Goal: Information Seeking & Learning: Learn about a topic

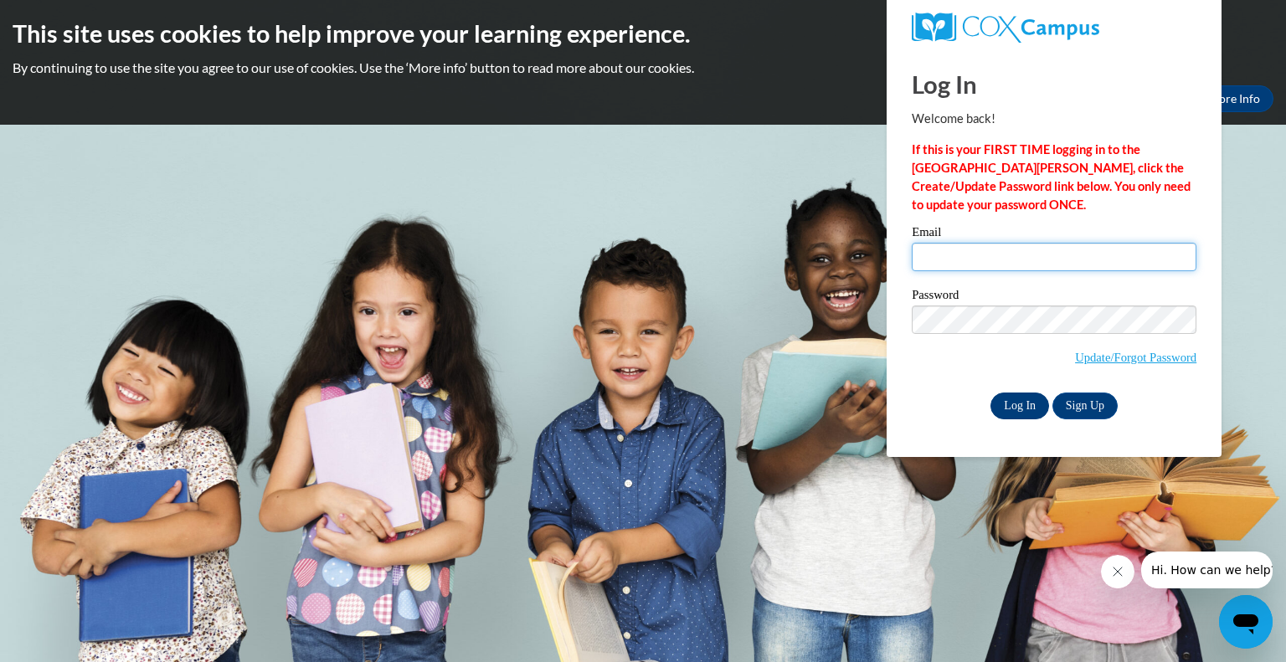
type input "rohlj@prescott.k12.wi.us"
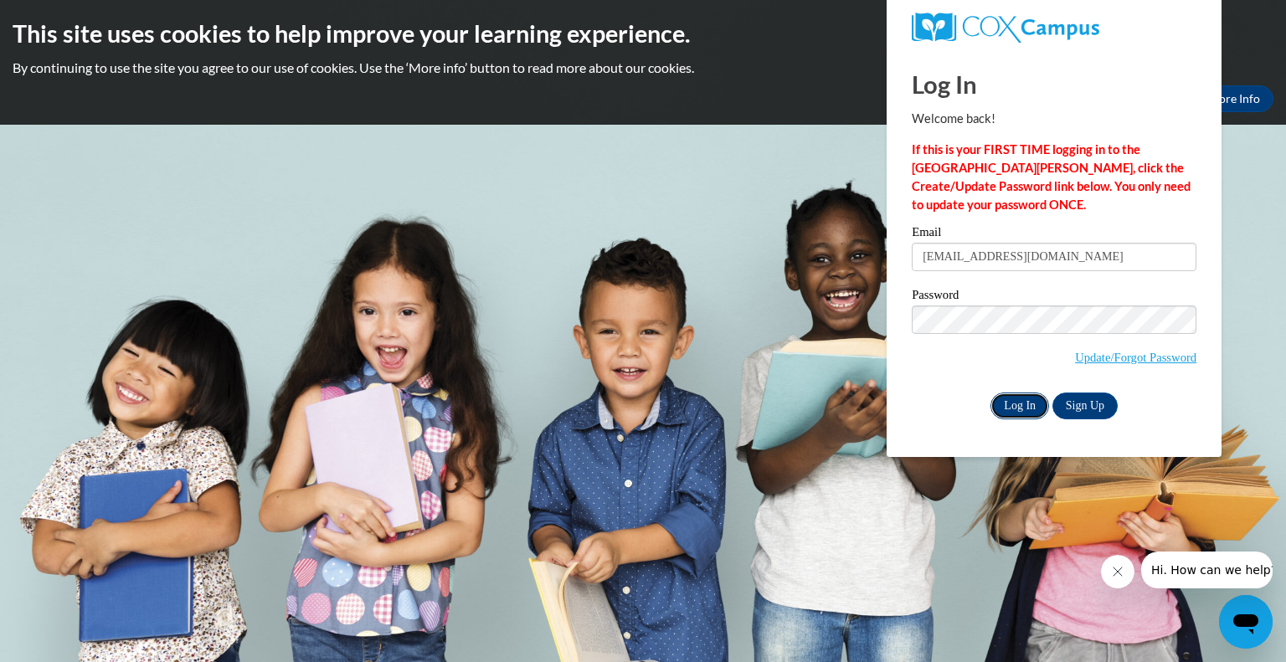
click at [1033, 409] on input "Log In" at bounding box center [1019, 406] width 59 height 27
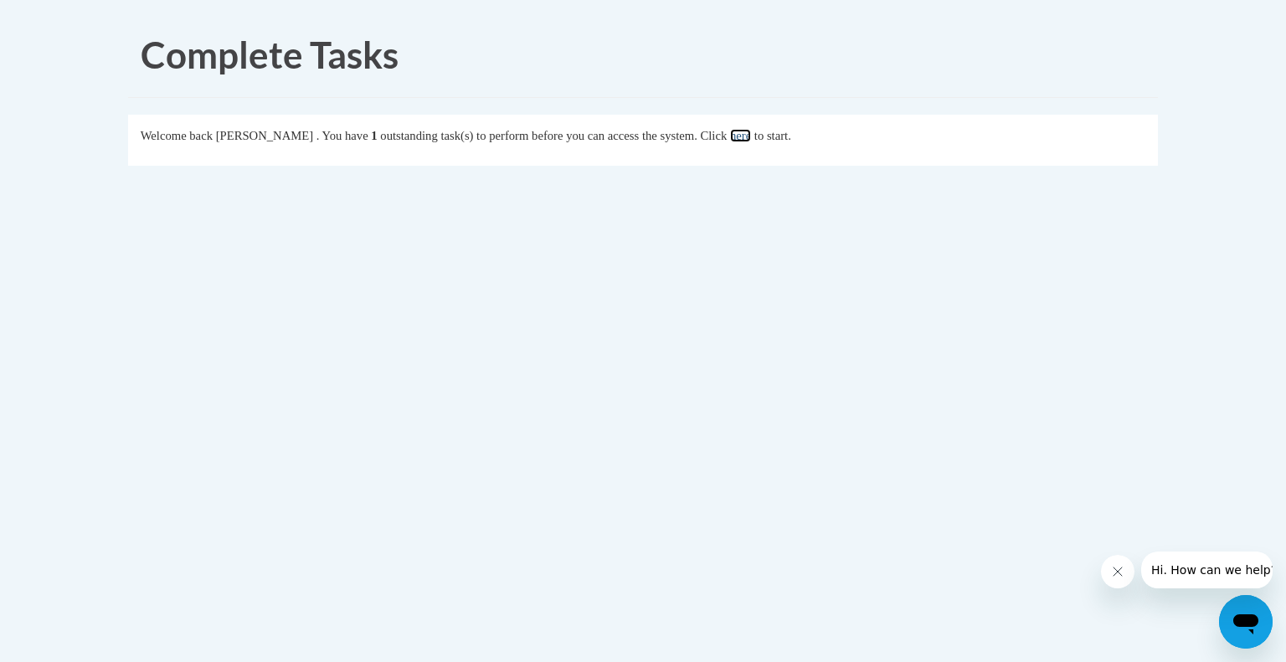
click at [751, 138] on link "here" at bounding box center [740, 135] width 21 height 13
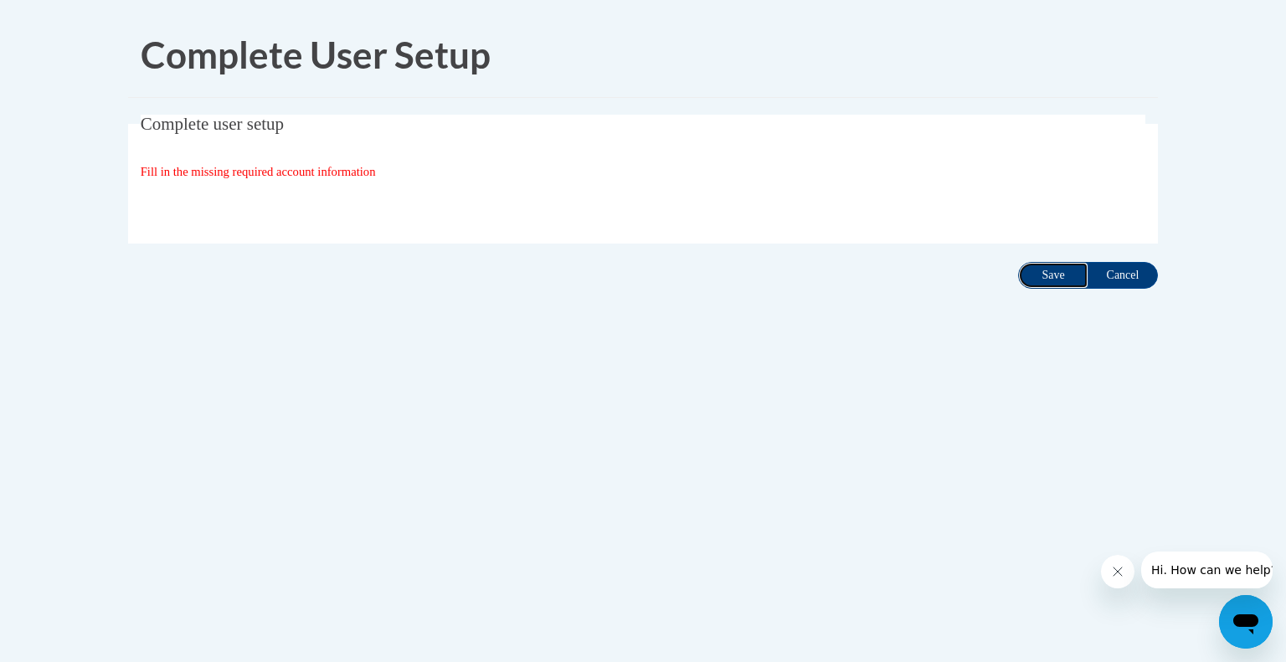
click at [1065, 270] on input "Save" at bounding box center [1053, 275] width 70 height 27
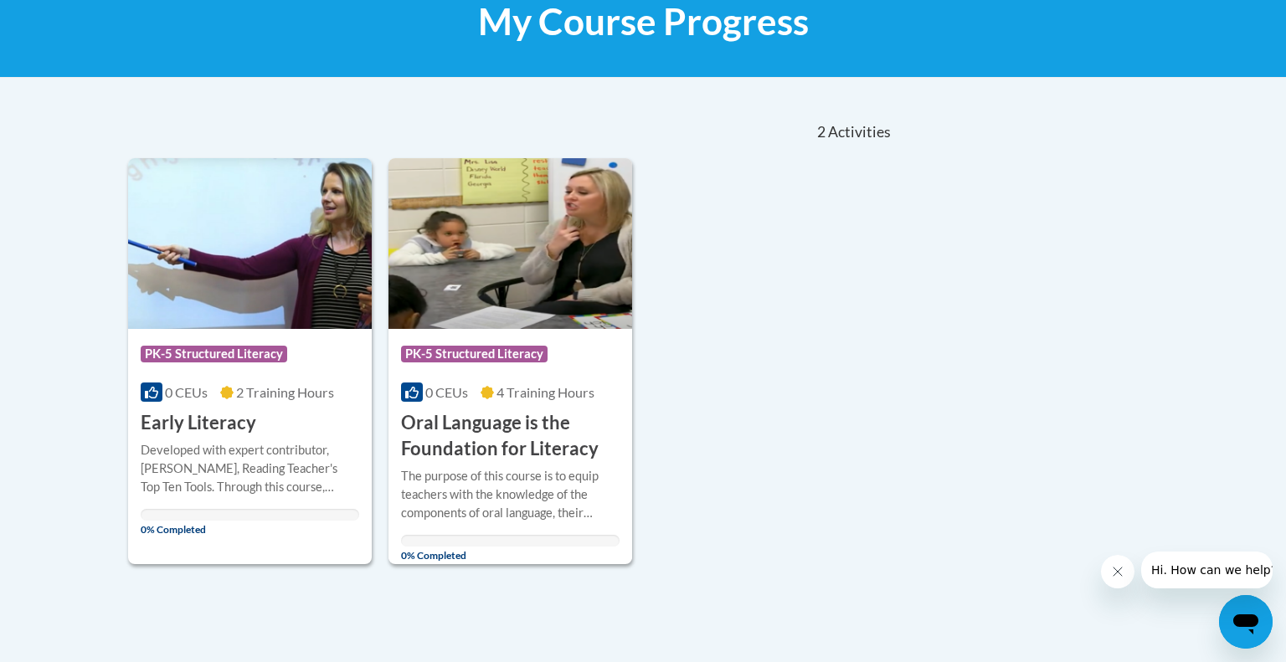
scroll to position [286, 0]
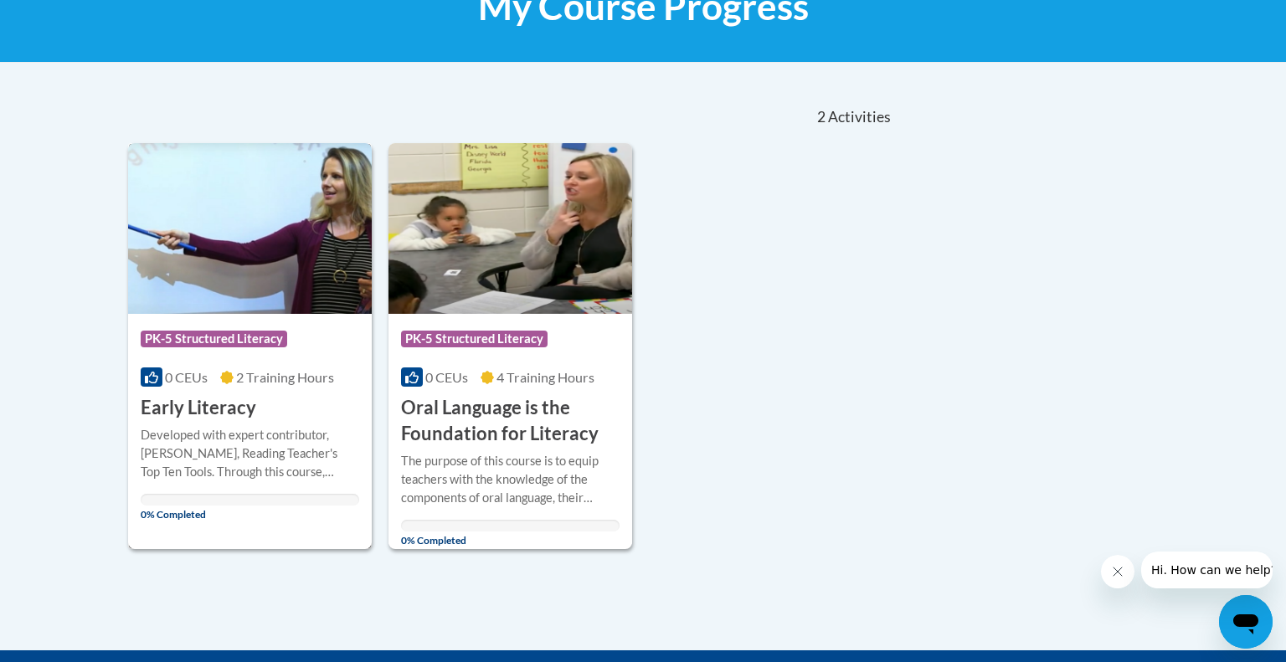
click at [169, 421] on div "More Info Open Developed with expert contributor, Dr. Deborah Glaser, Reading T…" at bounding box center [250, 469] width 244 height 97
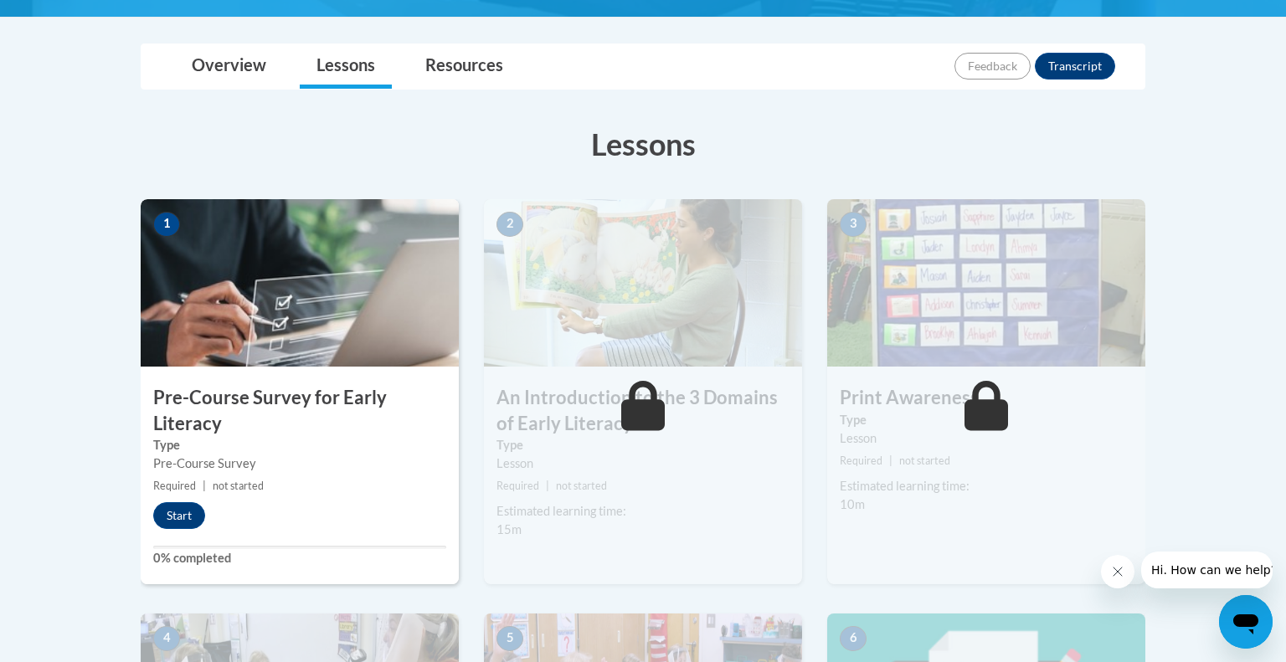
scroll to position [364, 0]
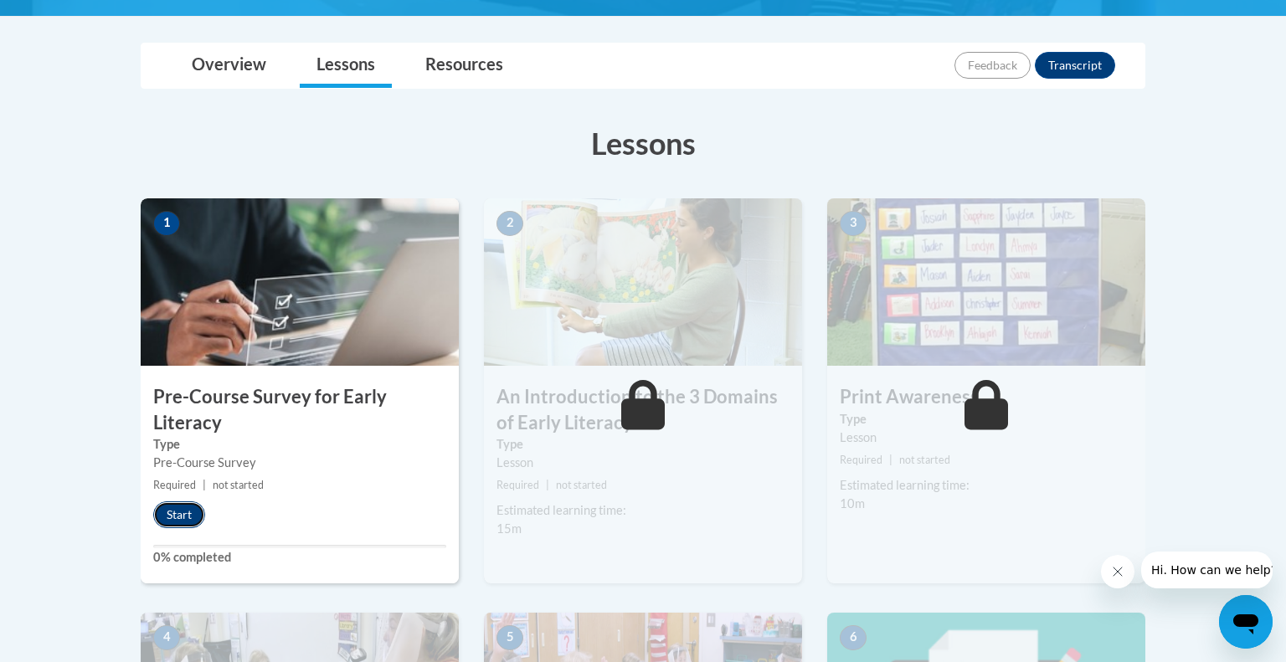
click at [187, 516] on button "Start" at bounding box center [179, 514] width 52 height 27
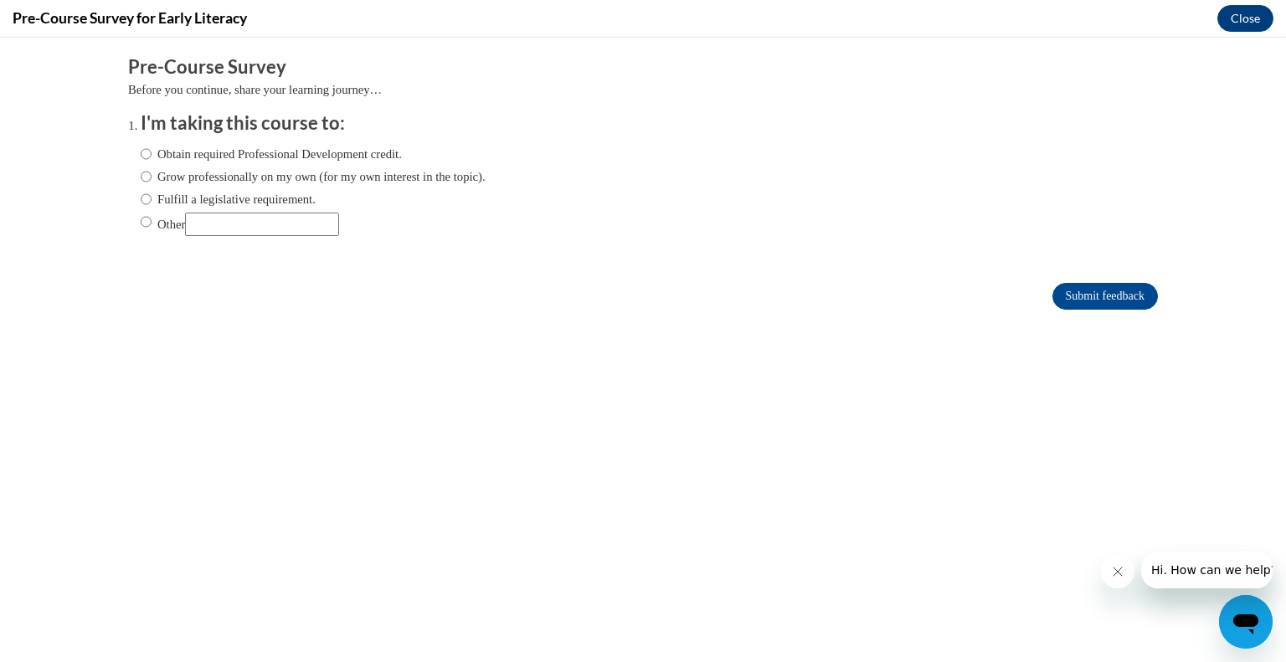
scroll to position [0, 0]
click at [144, 198] on input "Fulfill a legislative requirement." at bounding box center [146, 199] width 11 height 18
radio input "true"
click at [1113, 296] on input "Submit feedback" at bounding box center [1104, 296] width 105 height 27
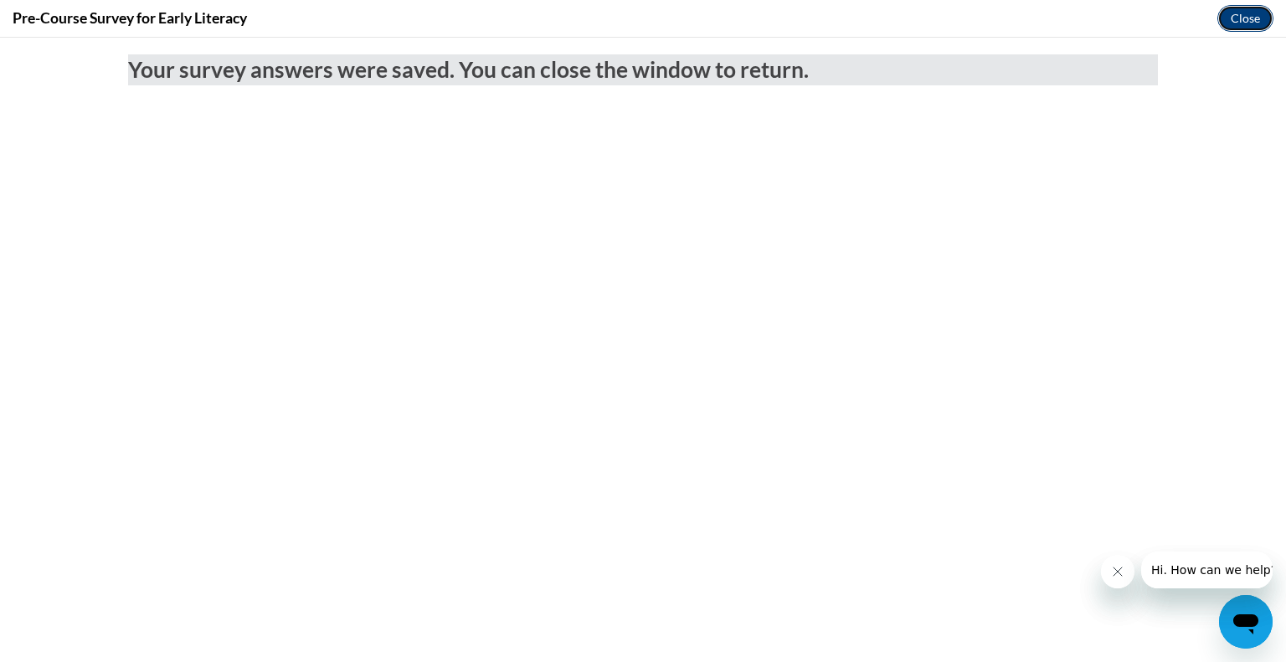
click at [1247, 22] on button "Close" at bounding box center [1245, 18] width 56 height 27
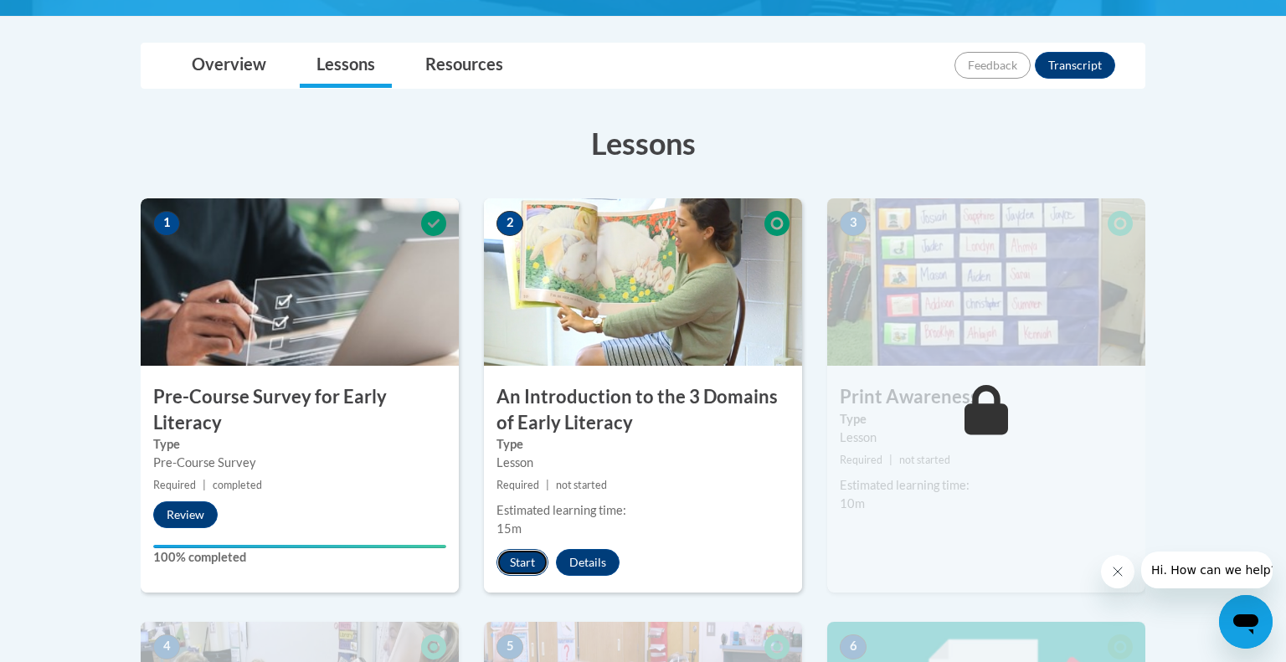
click at [521, 562] on button "Start" at bounding box center [522, 562] width 52 height 27
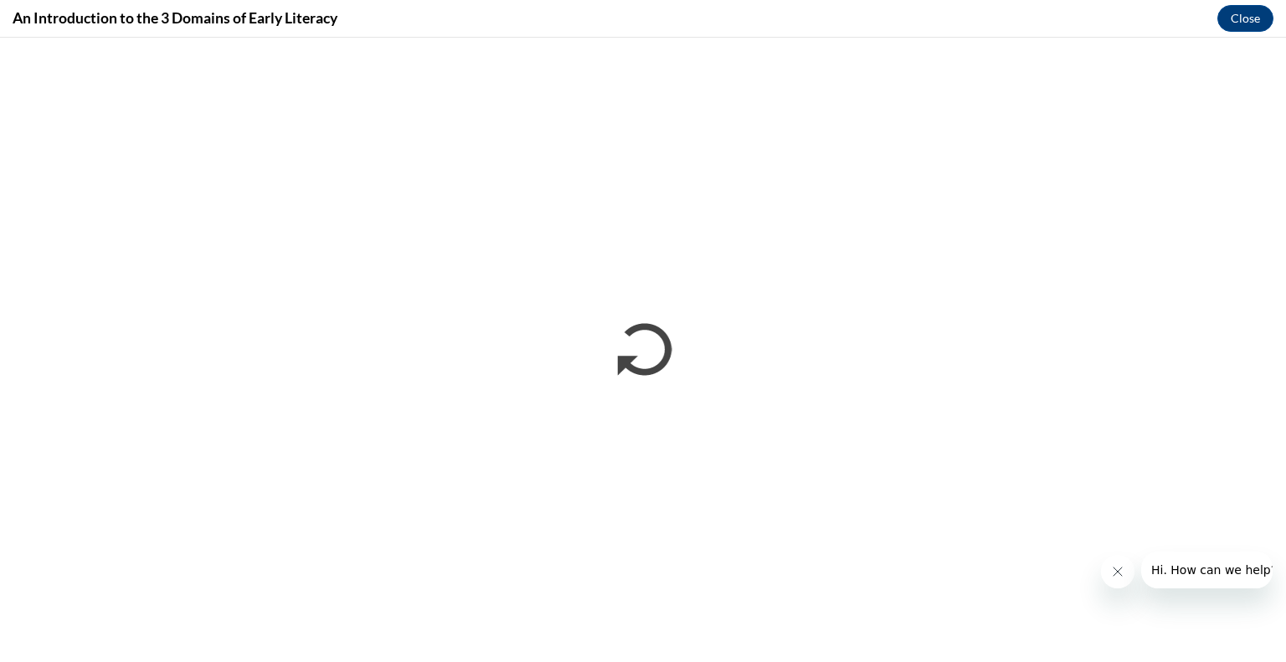
drag, startPoint x: 1117, startPoint y: 571, endPoint x: 1120, endPoint y: 506, distance: 64.5
click html
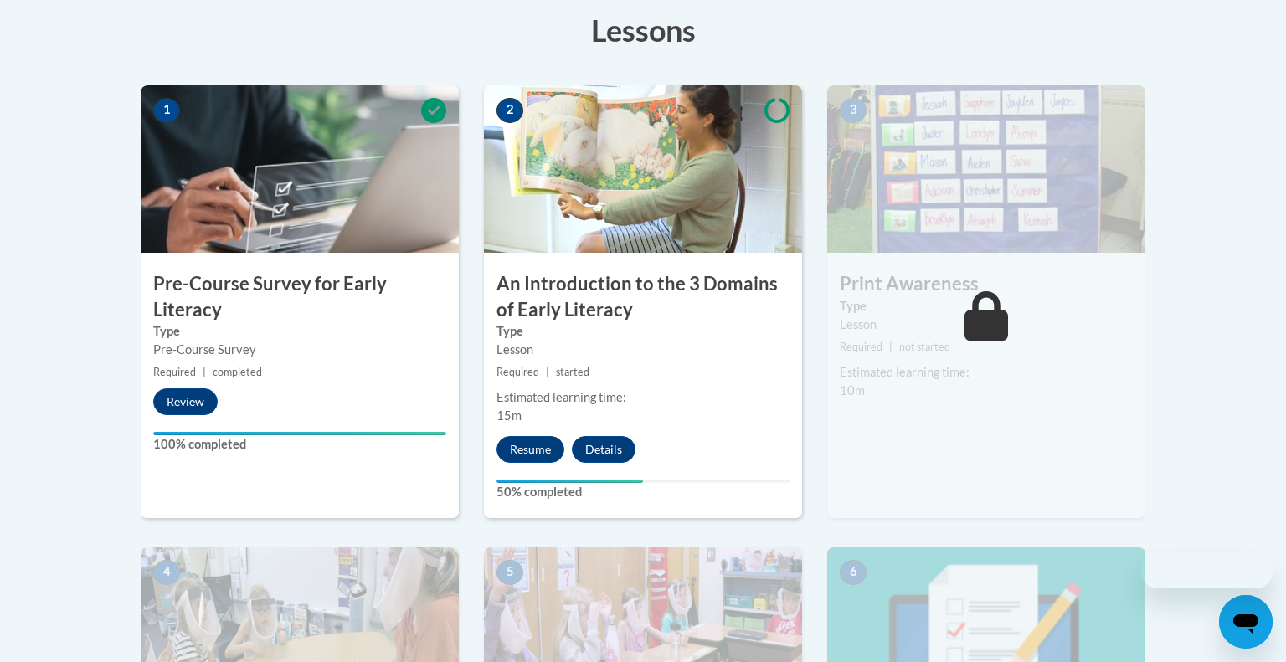
scroll to position [482, 0]
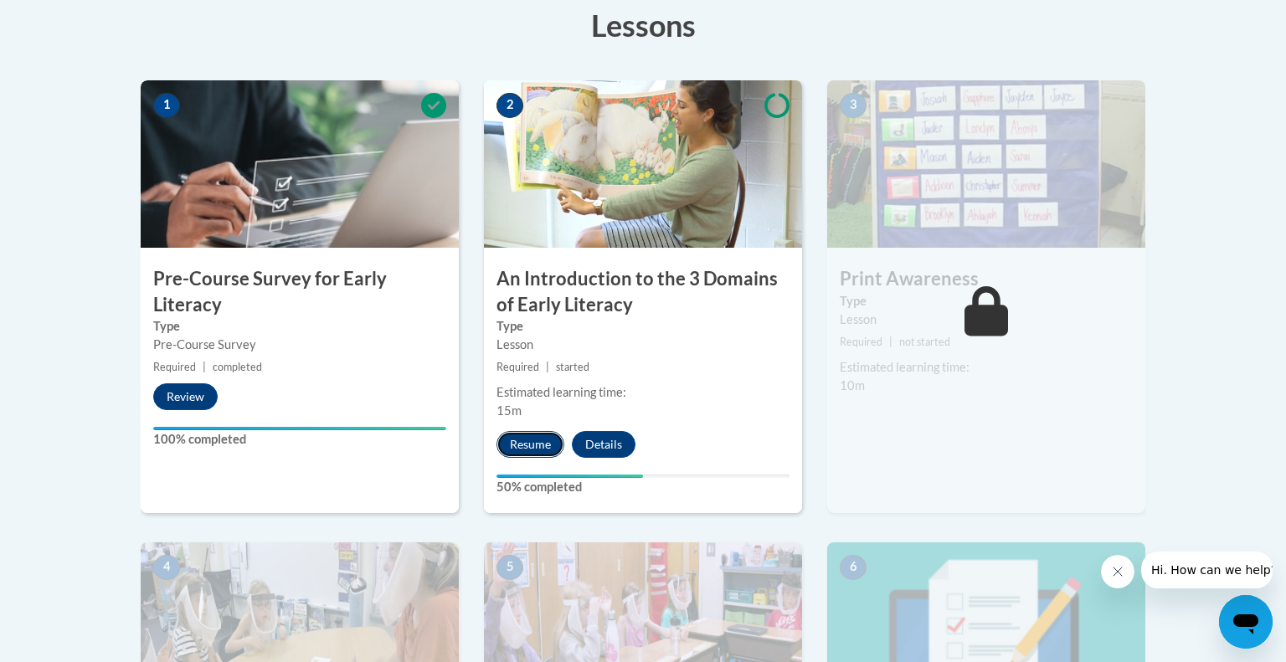
click at [531, 437] on button "Resume" at bounding box center [530, 444] width 68 height 27
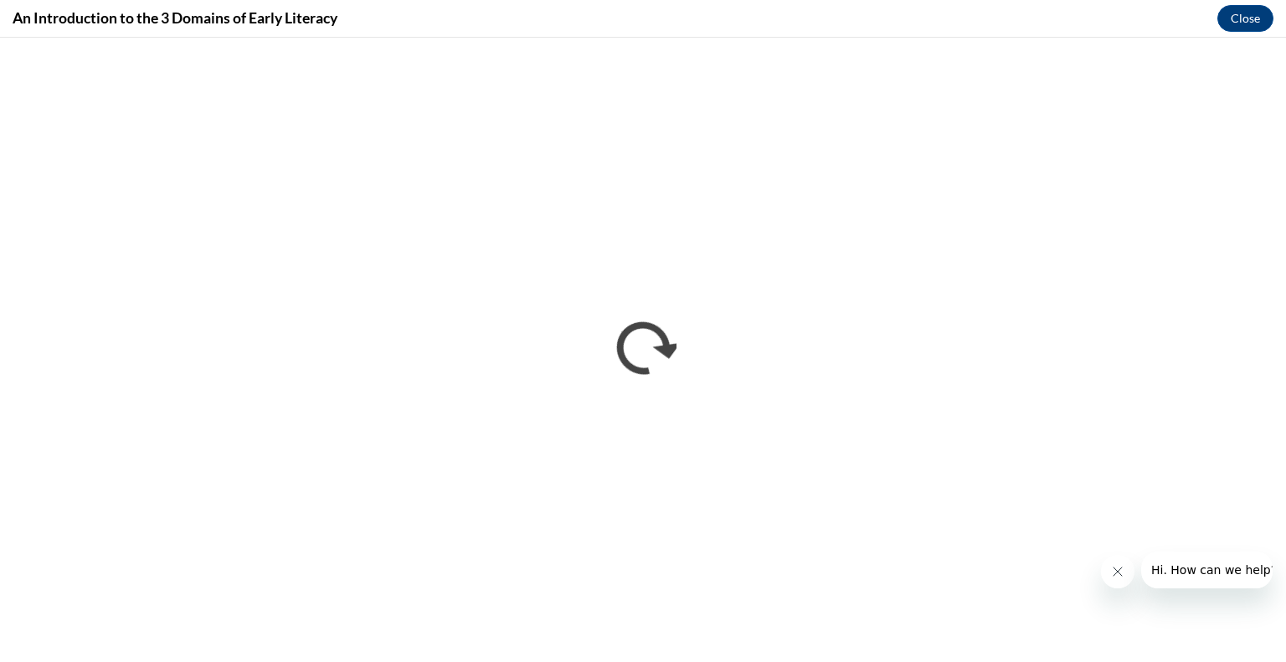
scroll to position [0, 0]
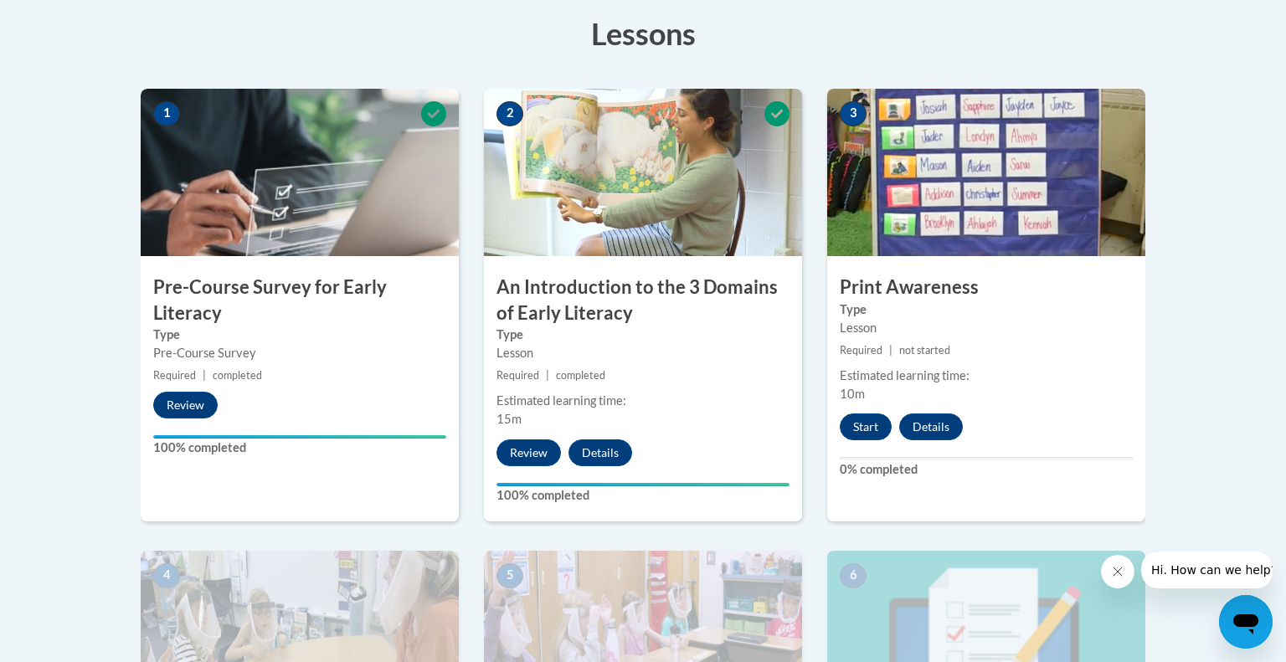
scroll to position [477, 0]
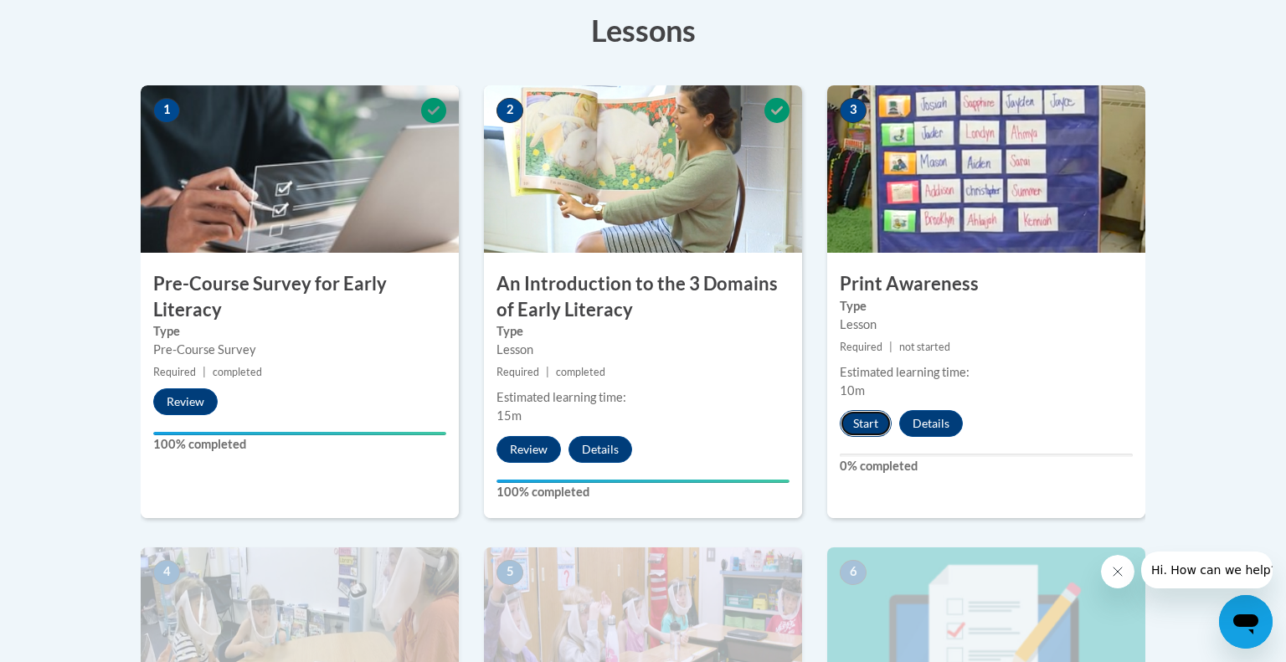
click at [864, 426] on button "Start" at bounding box center [866, 423] width 52 height 27
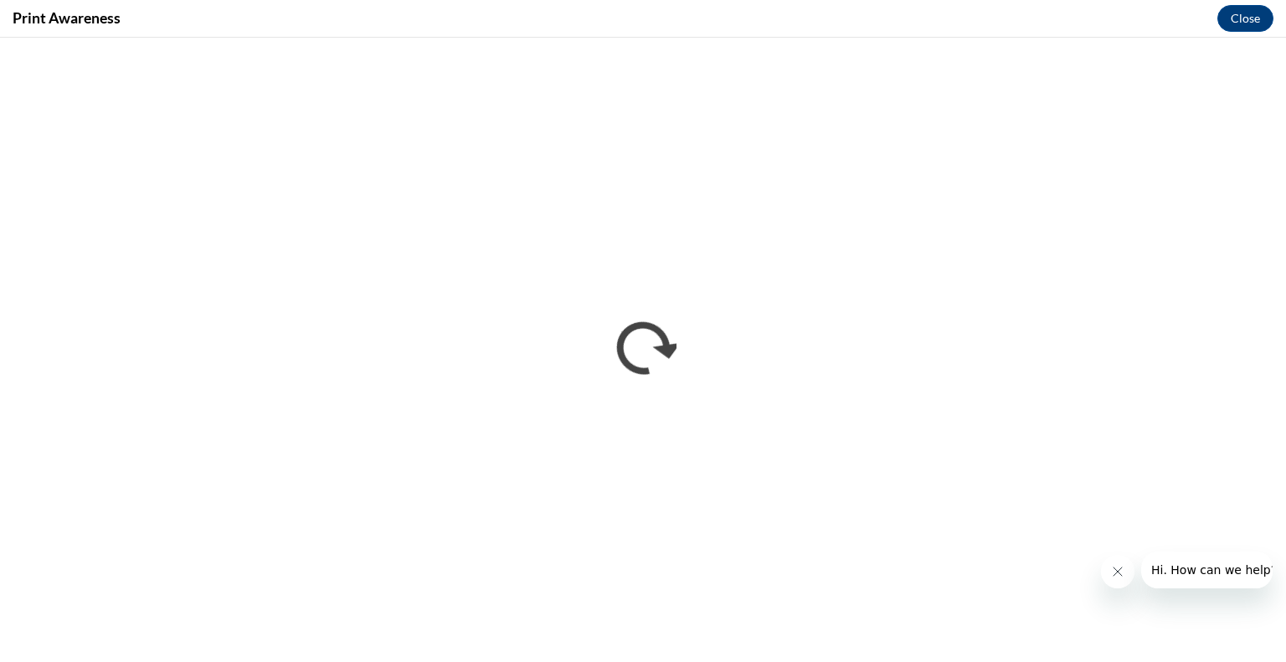
scroll to position [0, 0]
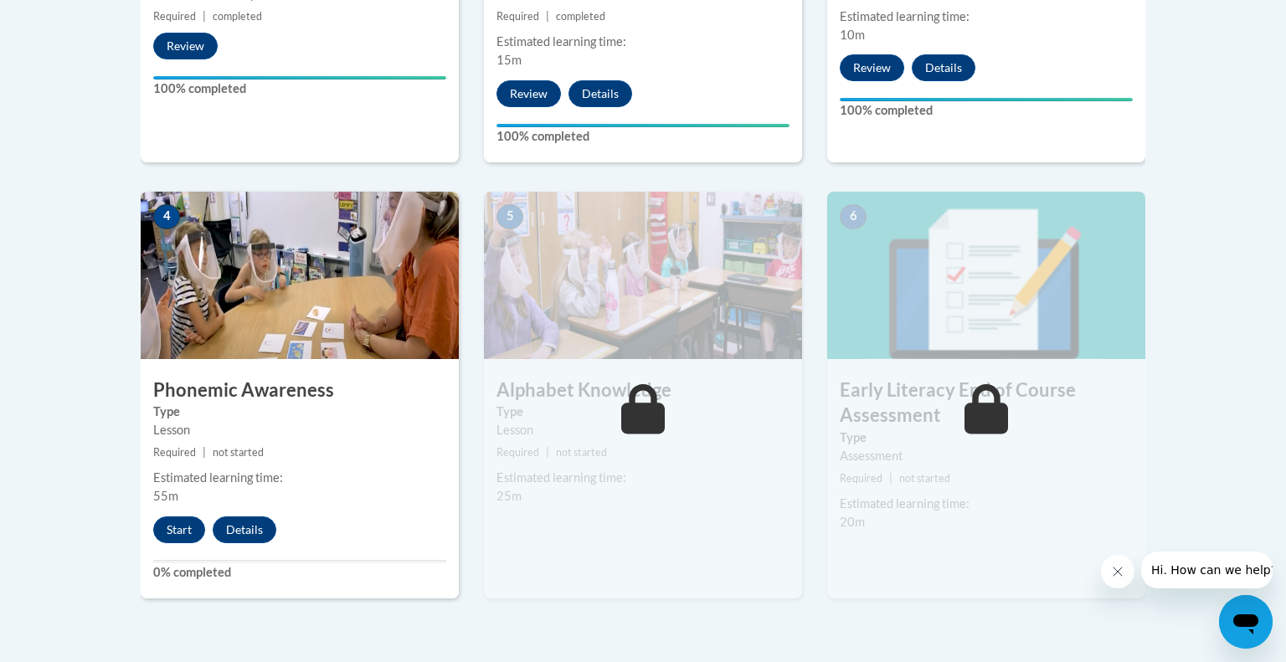
scroll to position [835, 0]
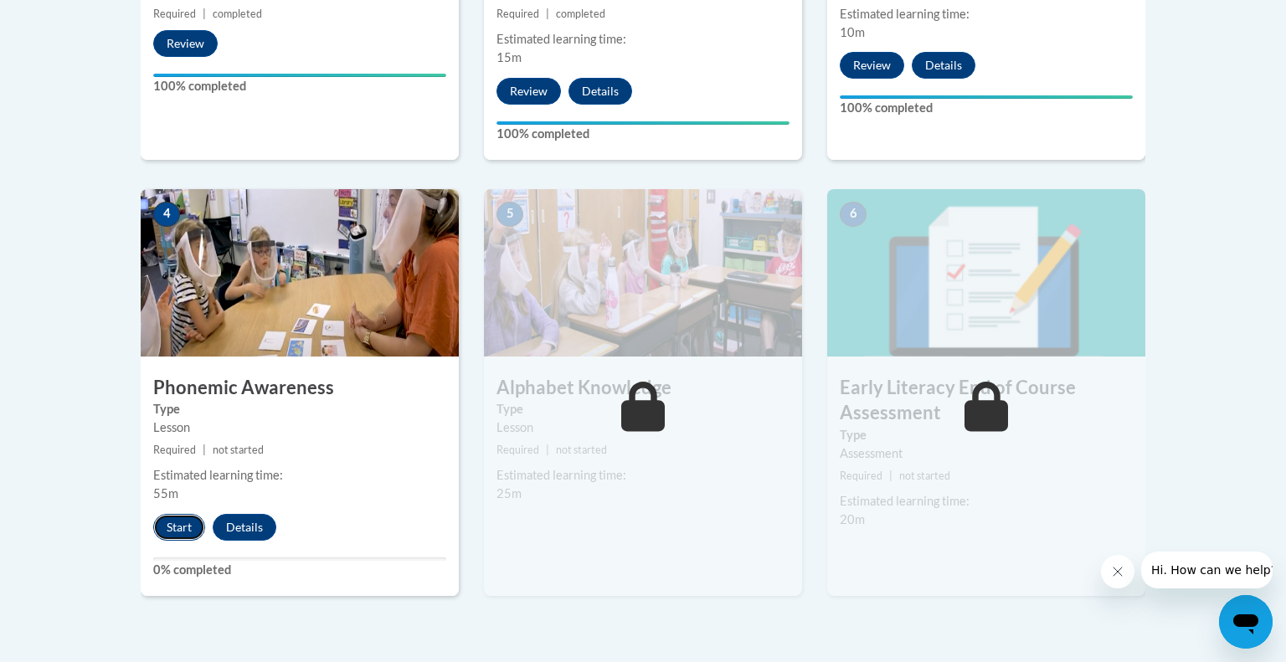
click at [177, 523] on button "Start" at bounding box center [179, 527] width 52 height 27
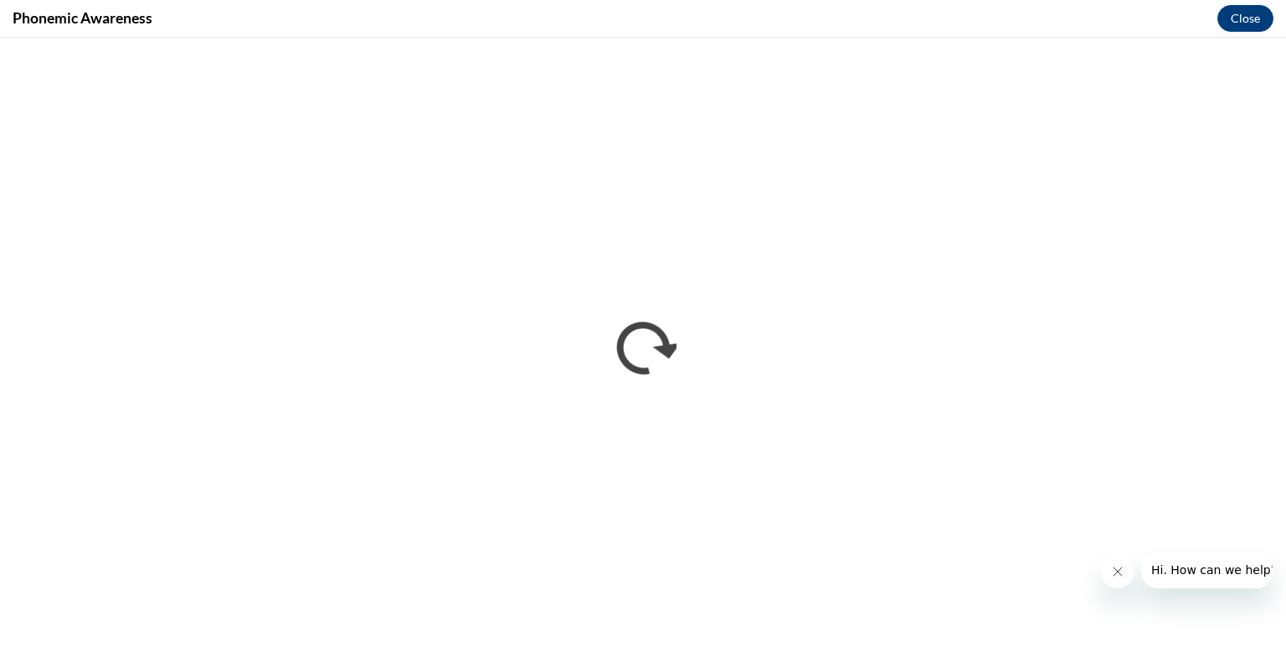
scroll to position [0, 0]
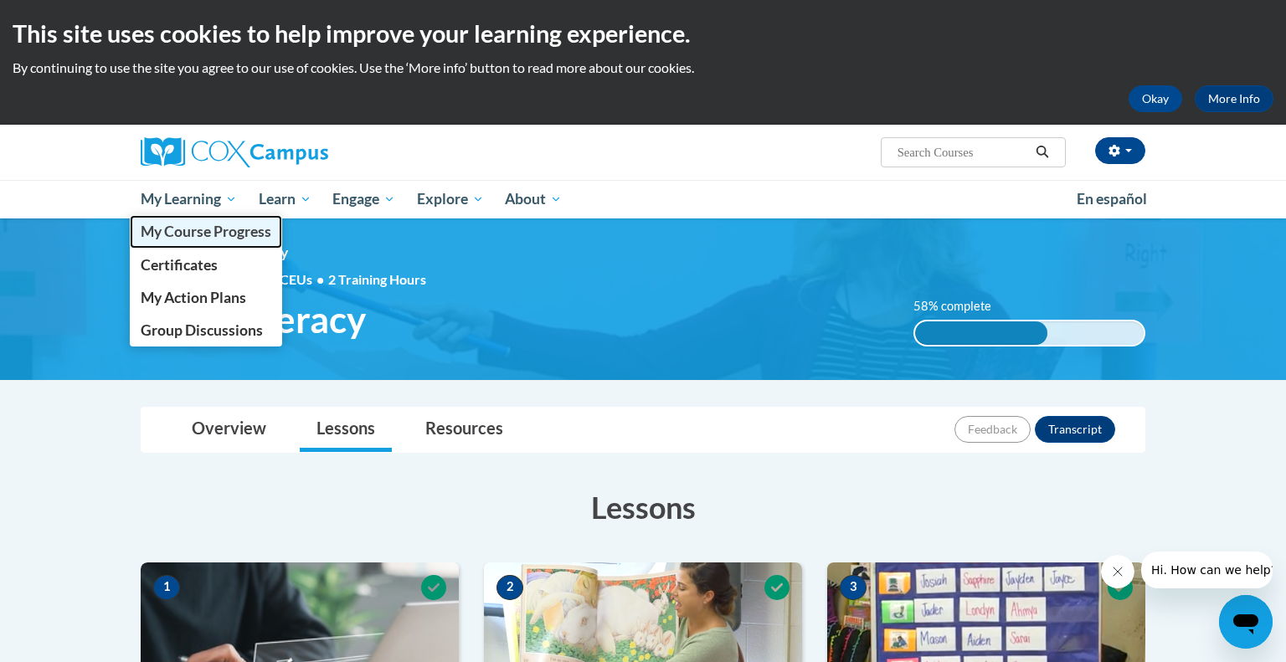
click at [188, 230] on span "My Course Progress" at bounding box center [206, 232] width 131 height 18
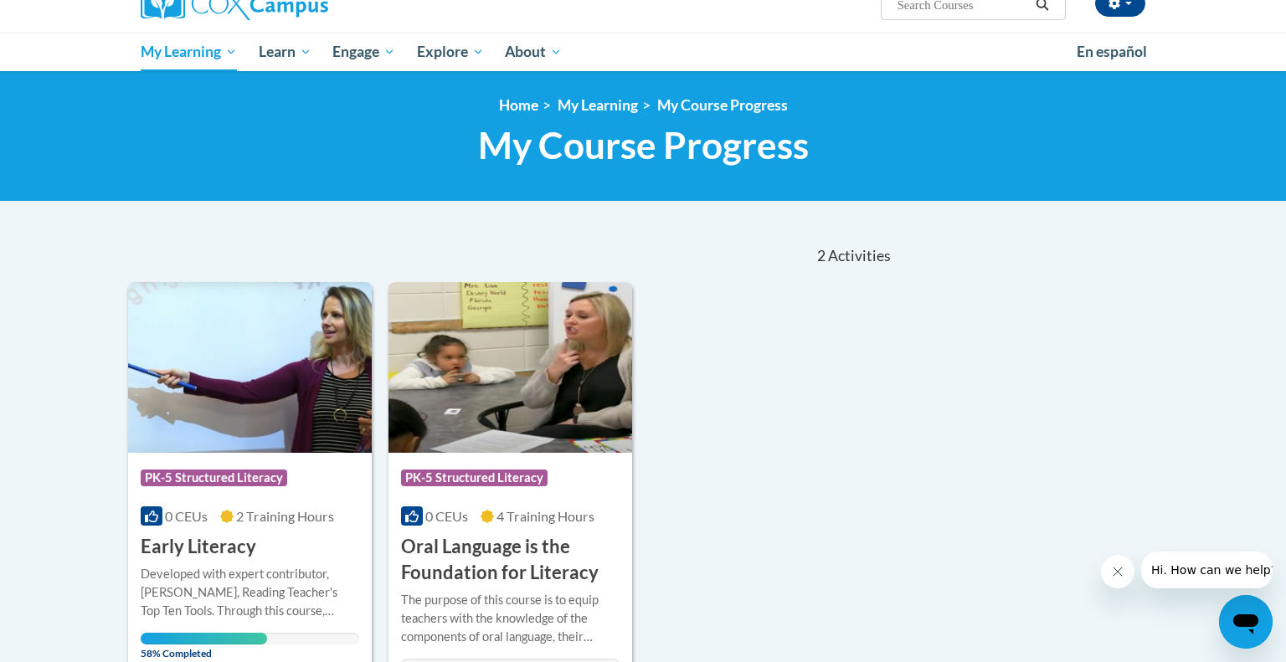
scroll to position [151, 0]
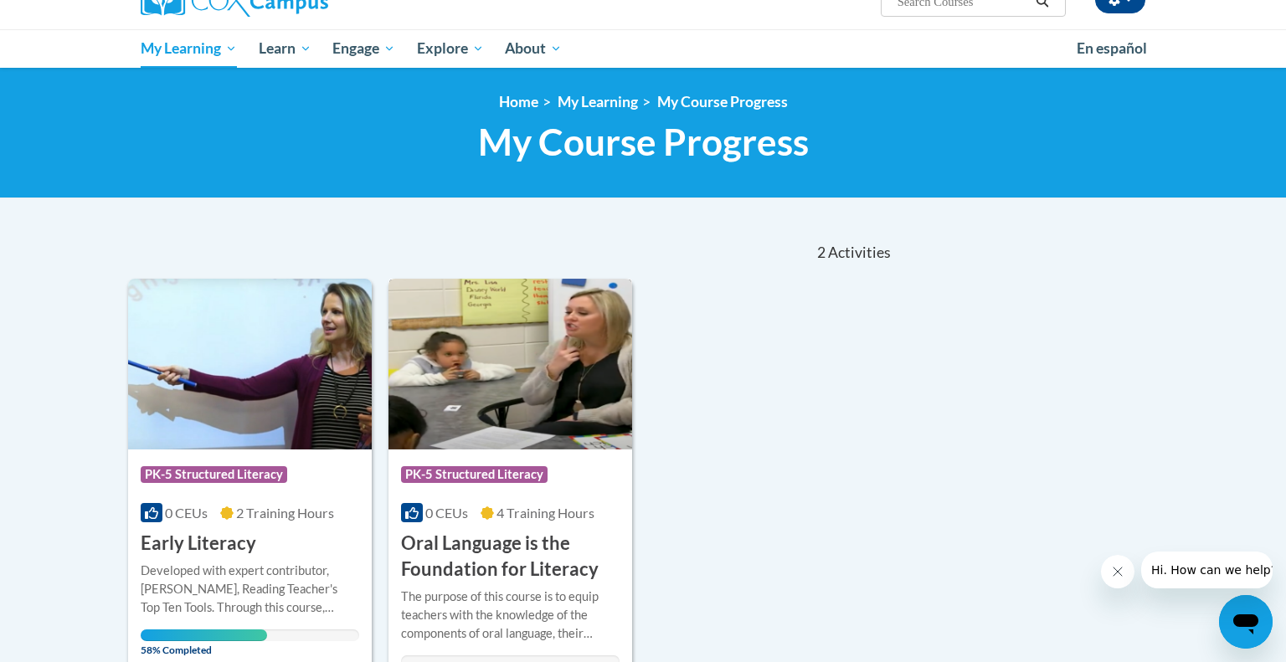
click at [457, 562] on h3 "Oral Language is the Foundation for Literacy" at bounding box center [510, 557] width 218 height 52
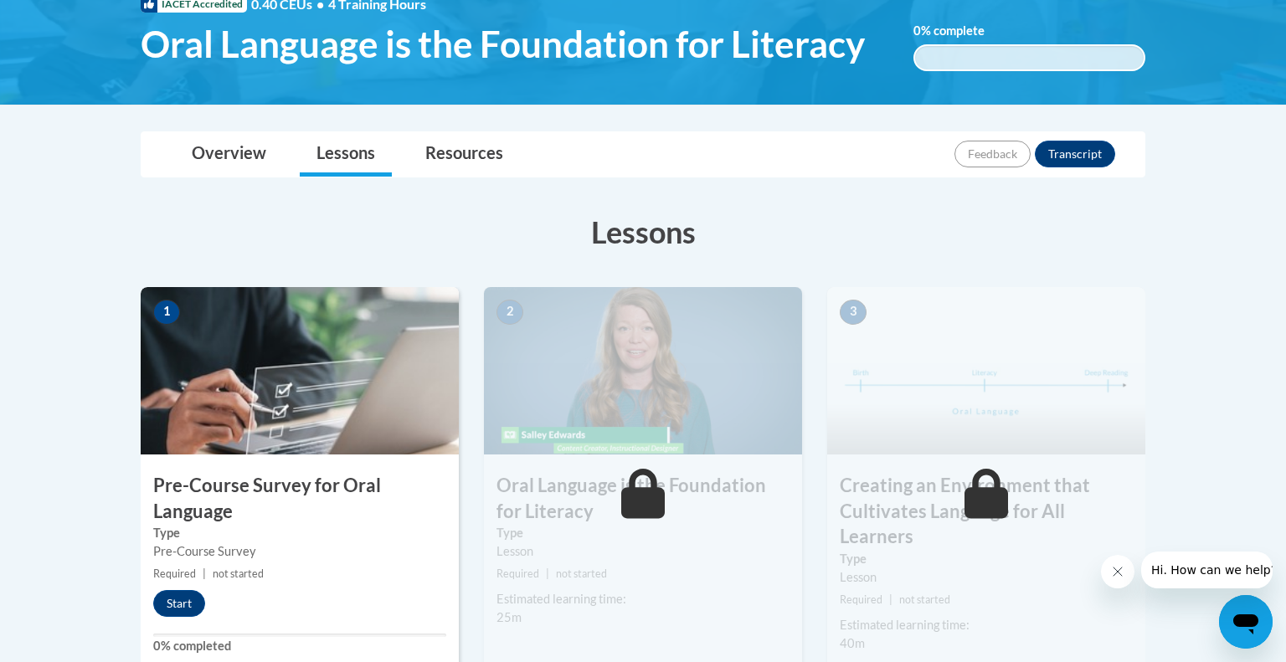
scroll to position [275, 0]
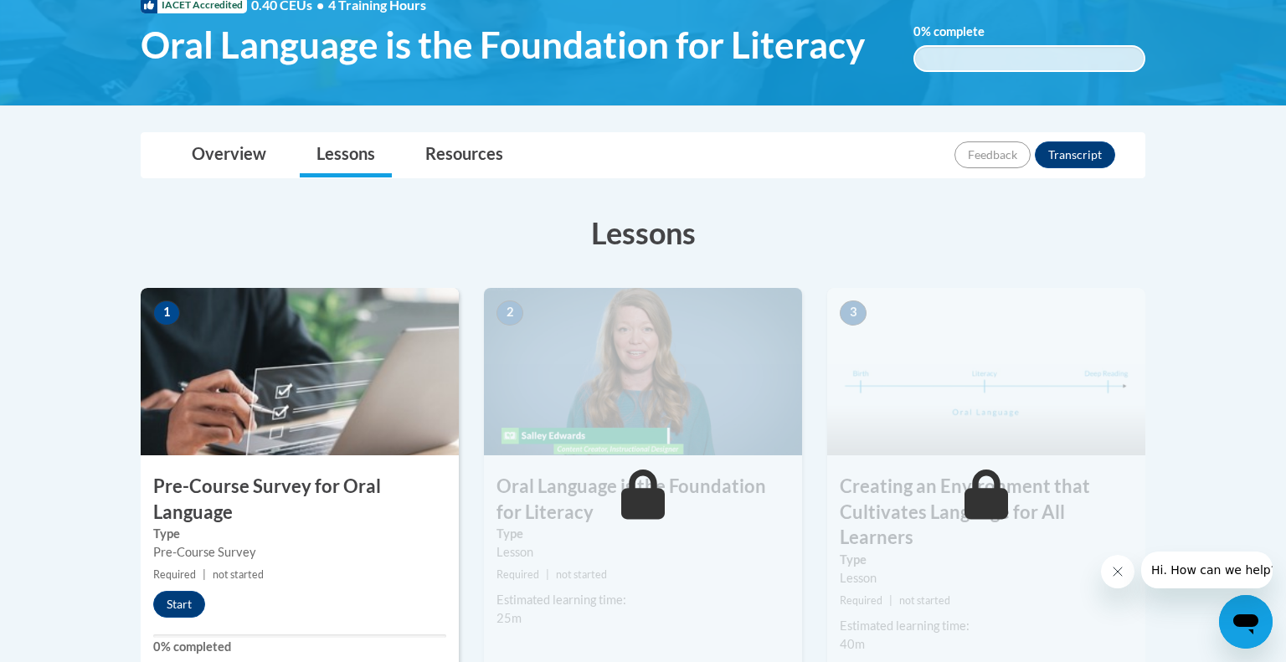
click at [198, 573] on small "Required | not started" at bounding box center [300, 575] width 318 height 18
click at [178, 597] on button "Start" at bounding box center [179, 604] width 52 height 27
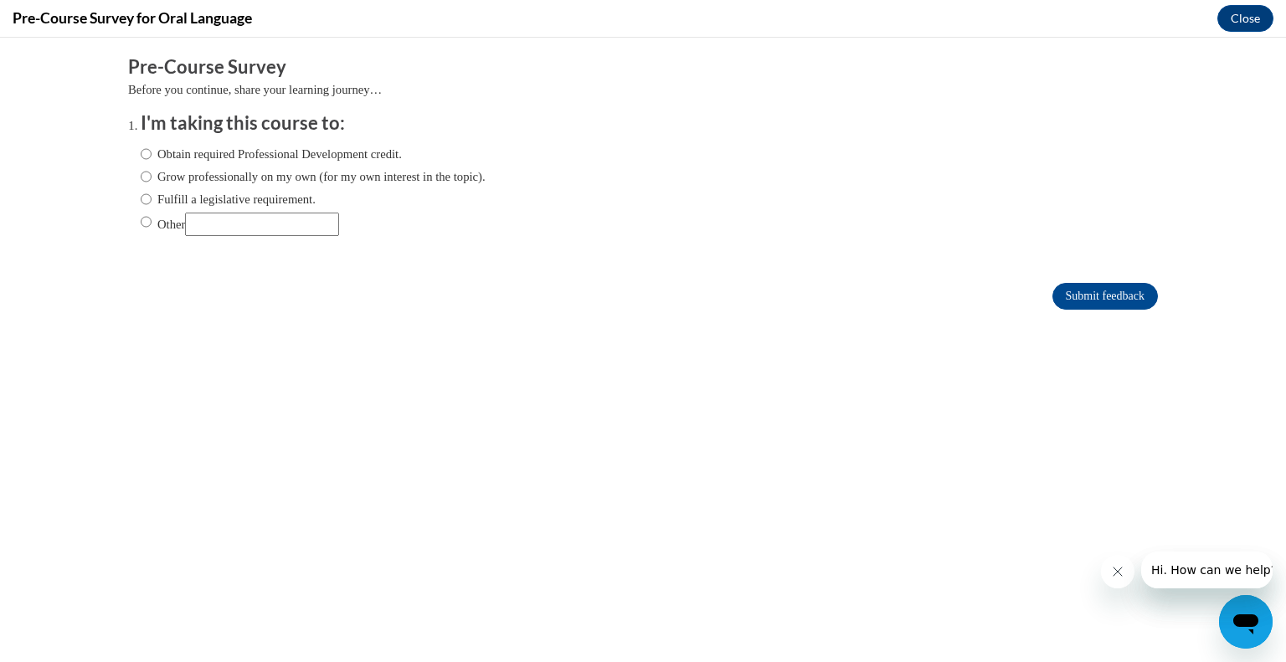
scroll to position [0, 0]
click at [146, 197] on input "Fulfill a legislative requirement." at bounding box center [146, 199] width 11 height 18
radio input "true"
click at [1088, 291] on input "Submit feedback" at bounding box center [1104, 296] width 105 height 27
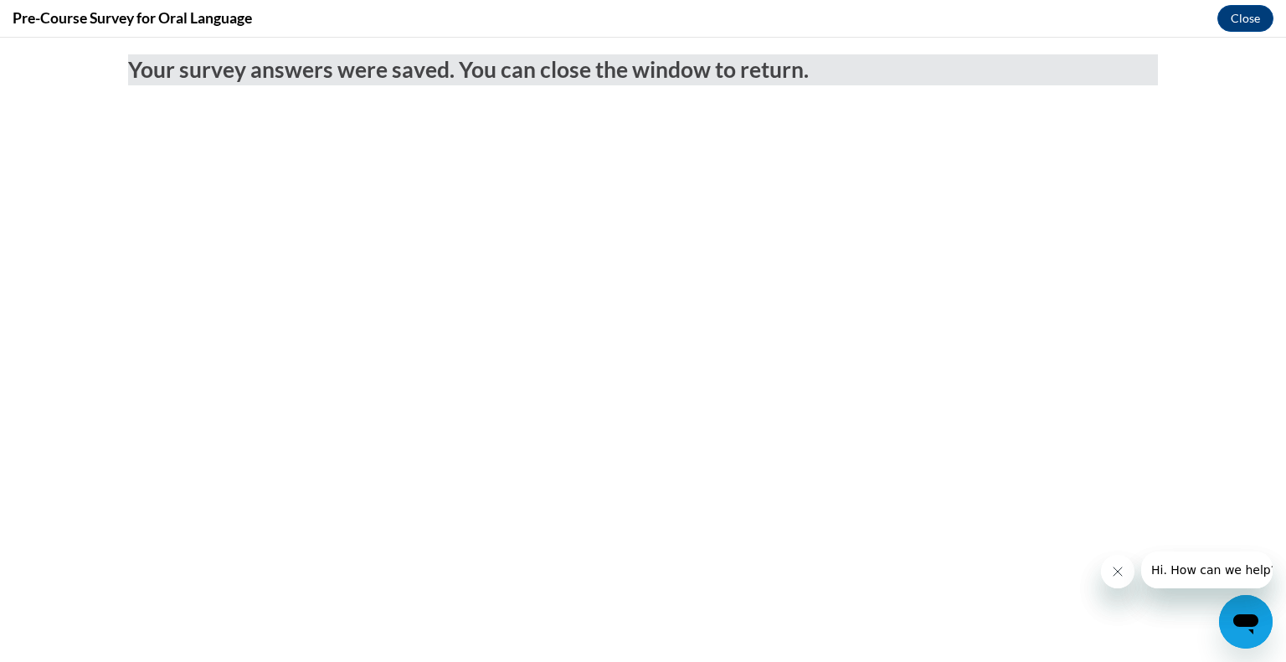
click at [968, 350] on body "Your survey answers were saved. You can close the window to return." at bounding box center [643, 350] width 1286 height 624
click at [1248, 14] on button "Close" at bounding box center [1245, 18] width 56 height 27
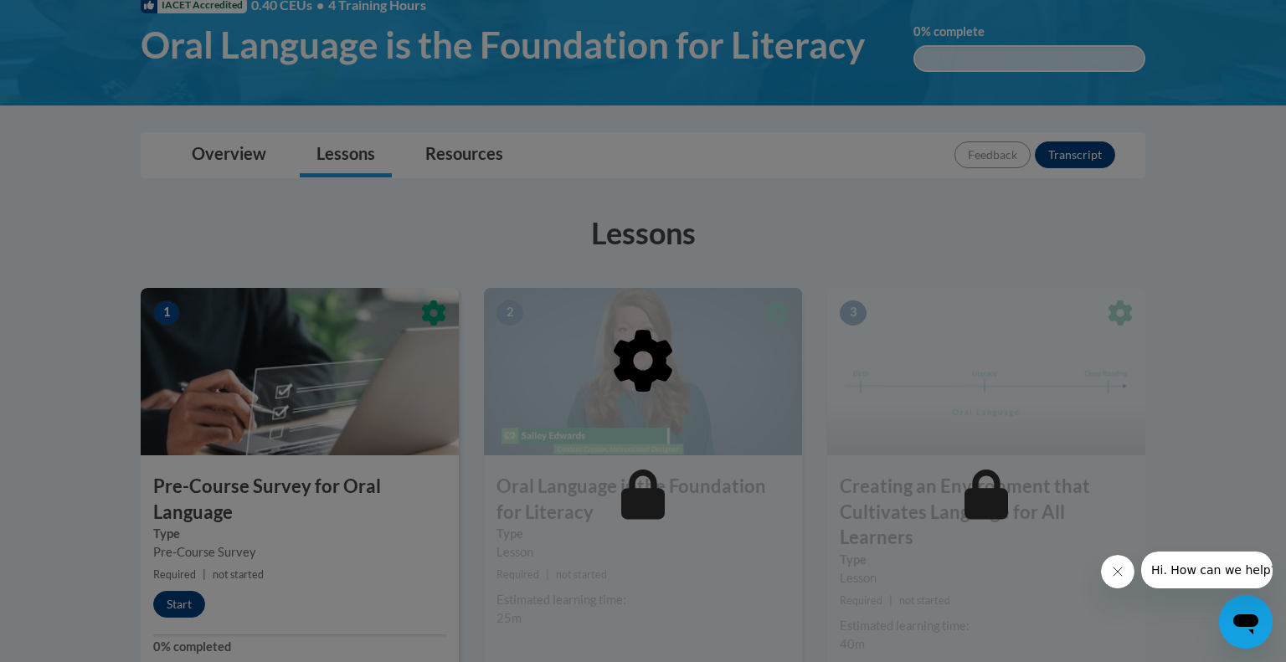
click at [957, 211] on div at bounding box center [643, 331] width 1286 height 662
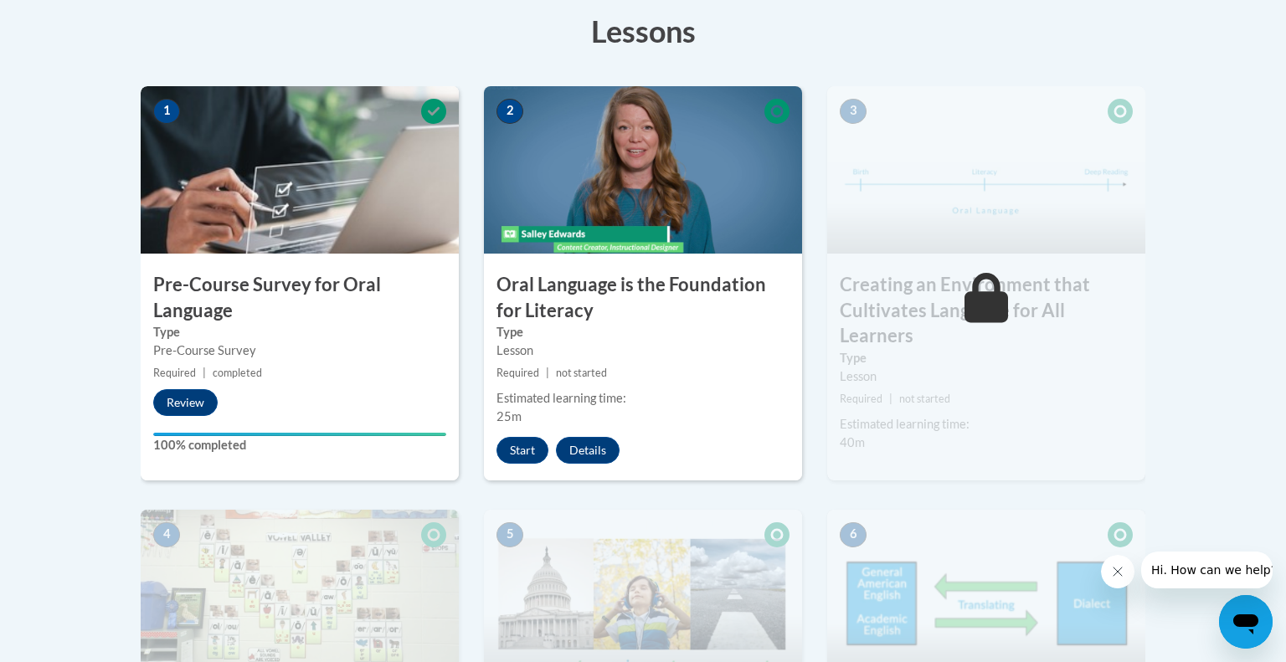
scroll to position [471, 0]
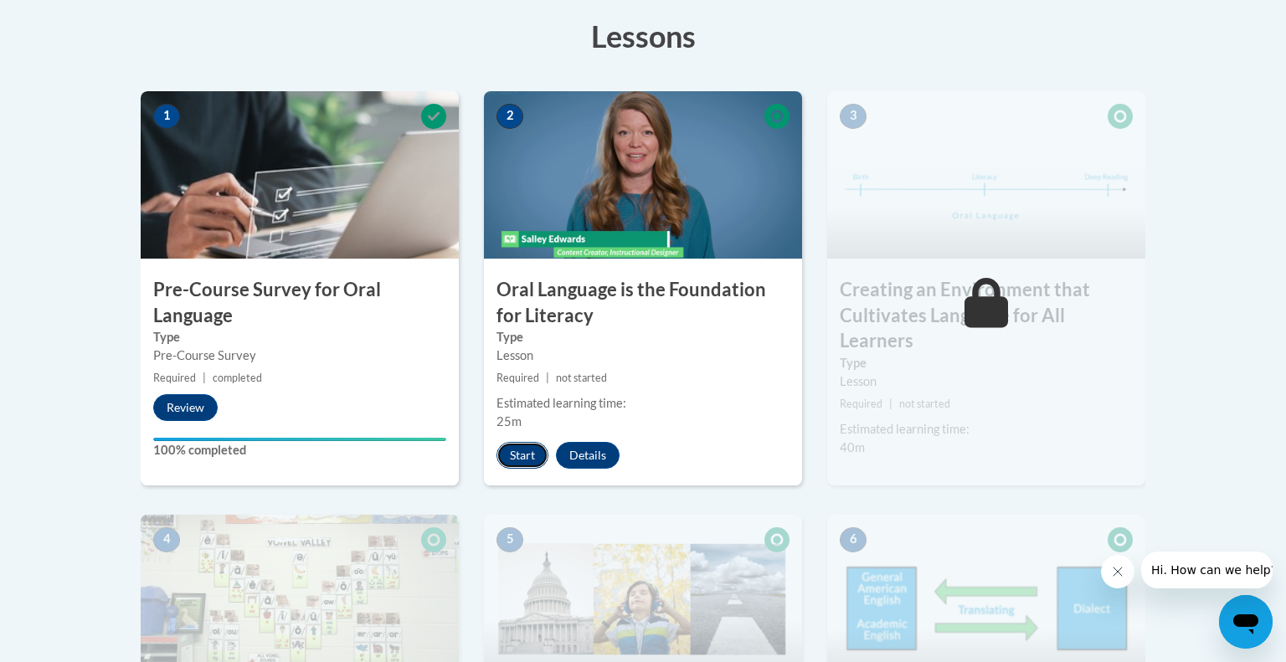
click at [523, 449] on button "Start" at bounding box center [522, 455] width 52 height 27
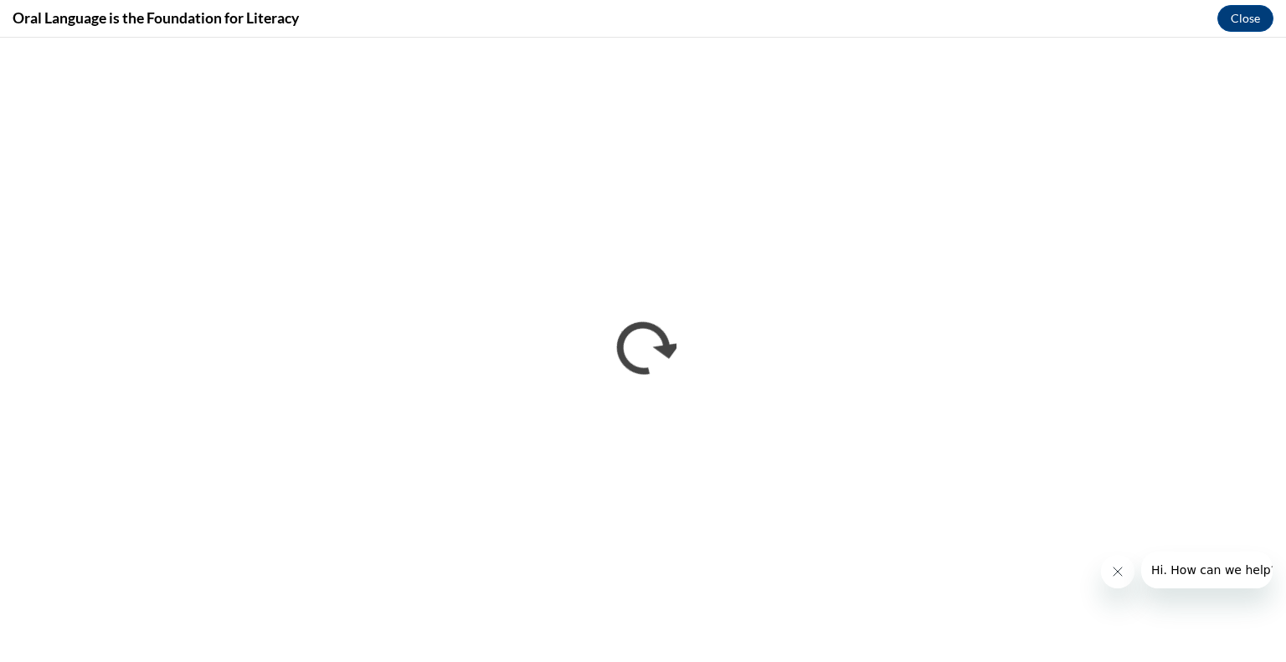
scroll to position [0, 0]
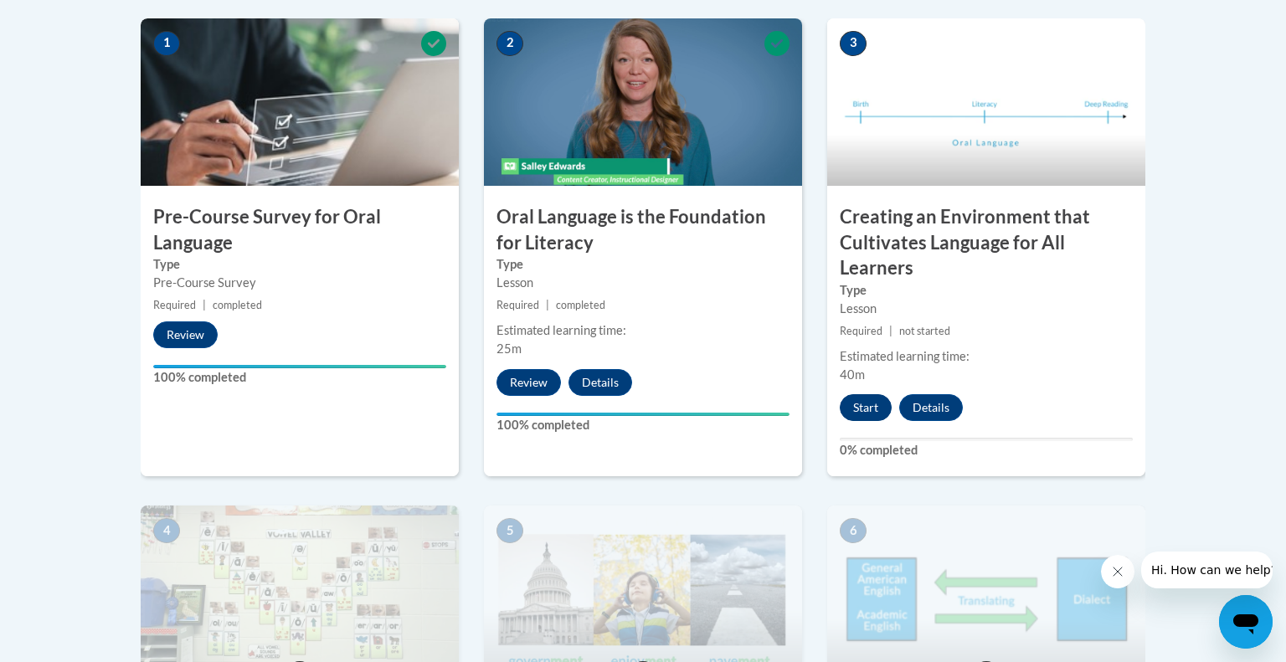
scroll to position [542, 0]
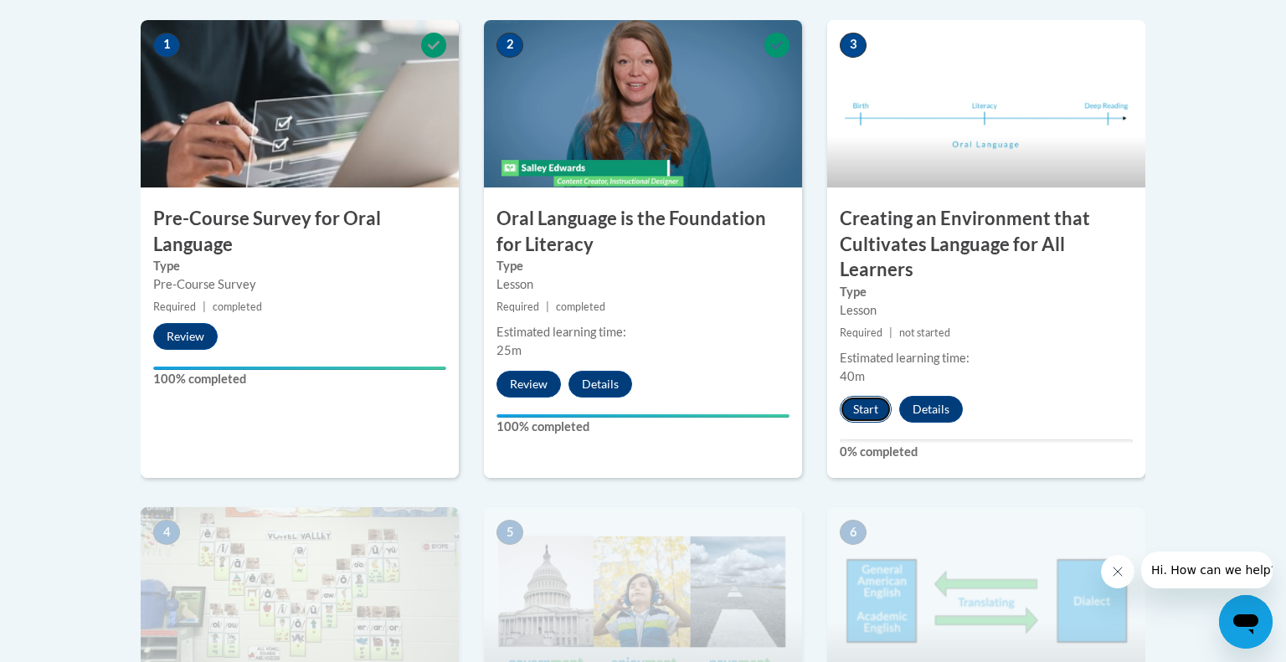
click at [855, 405] on button "Start" at bounding box center [866, 409] width 52 height 27
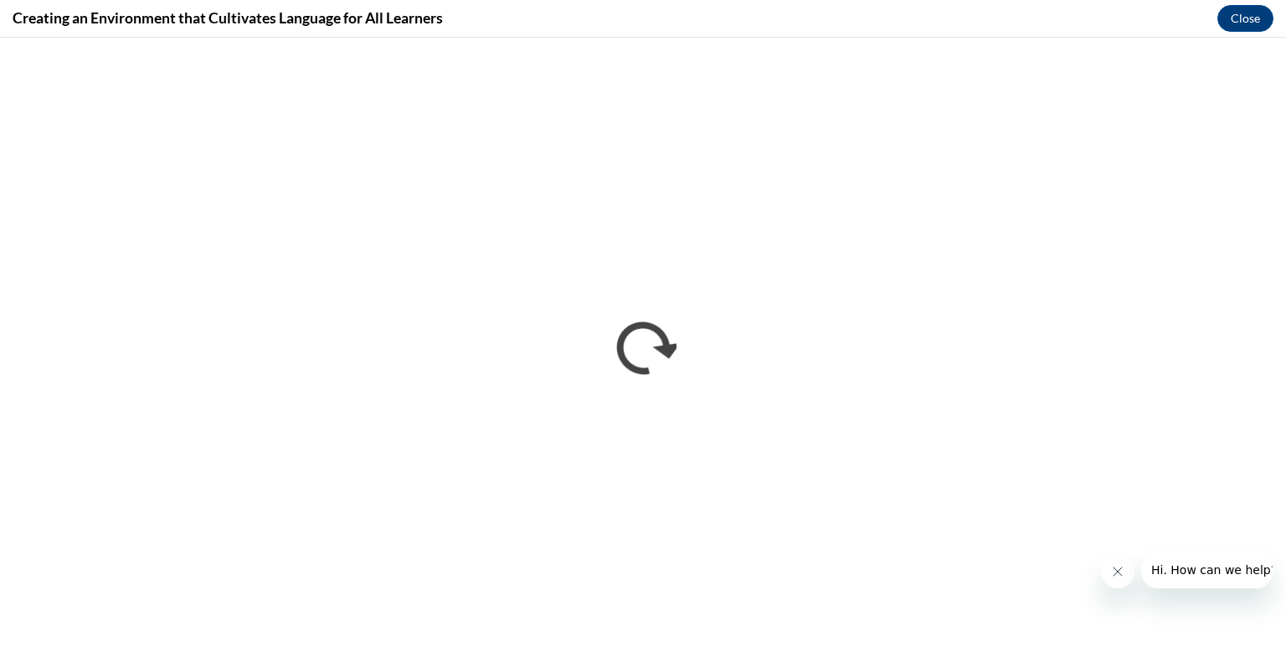
scroll to position [0, 0]
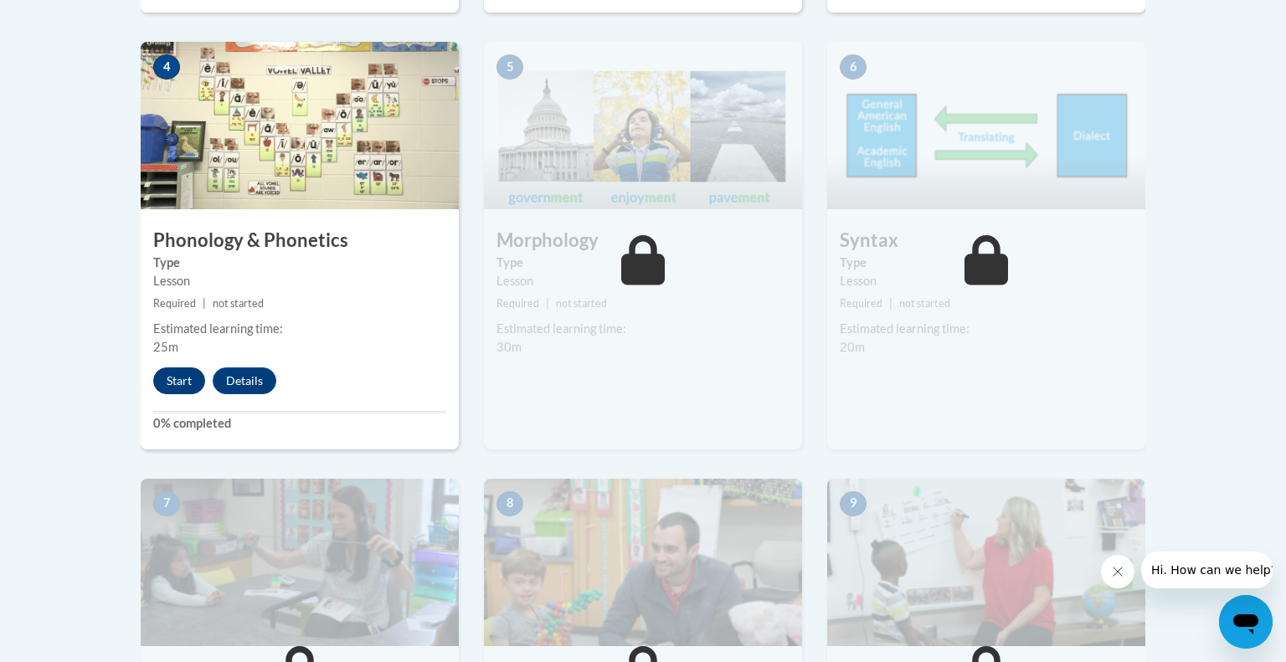
scroll to position [1015, 0]
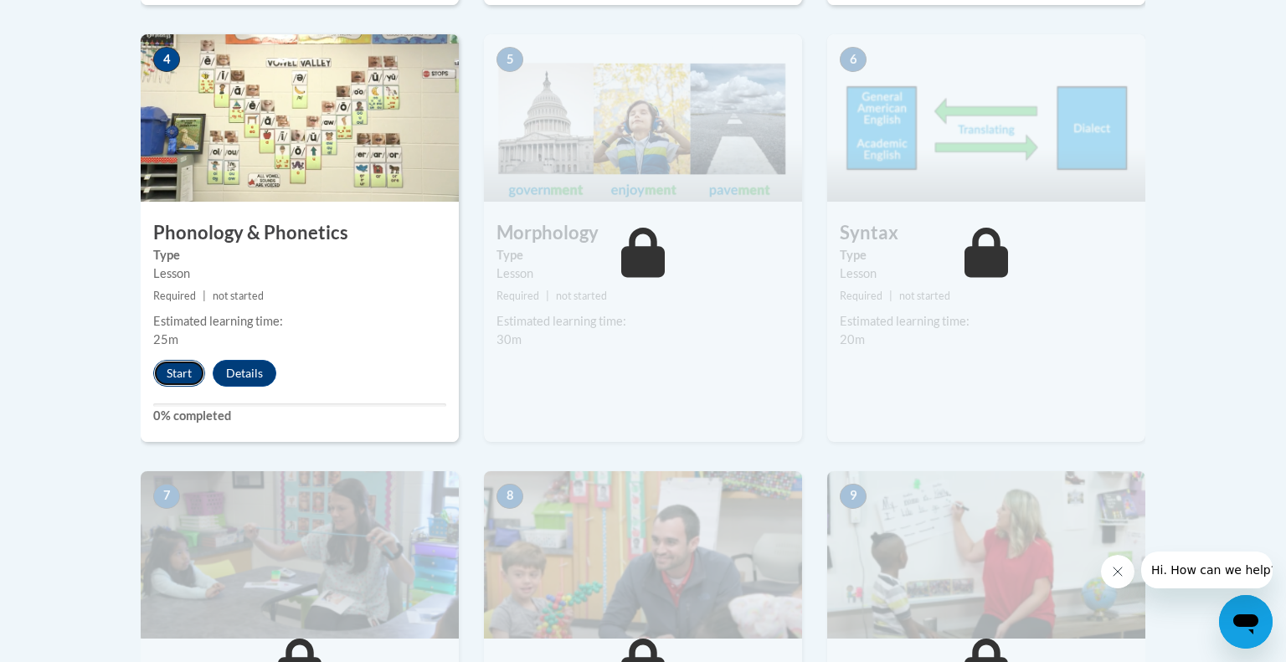
click at [179, 372] on button "Start" at bounding box center [179, 373] width 52 height 27
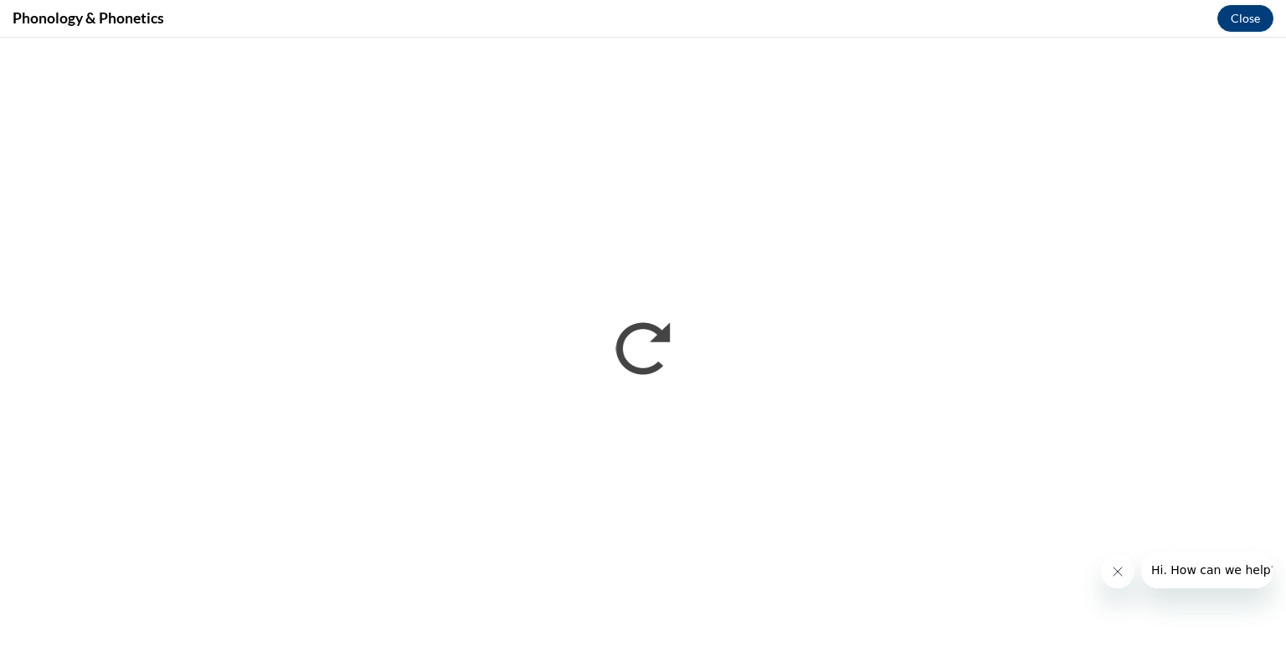
scroll to position [0, 0]
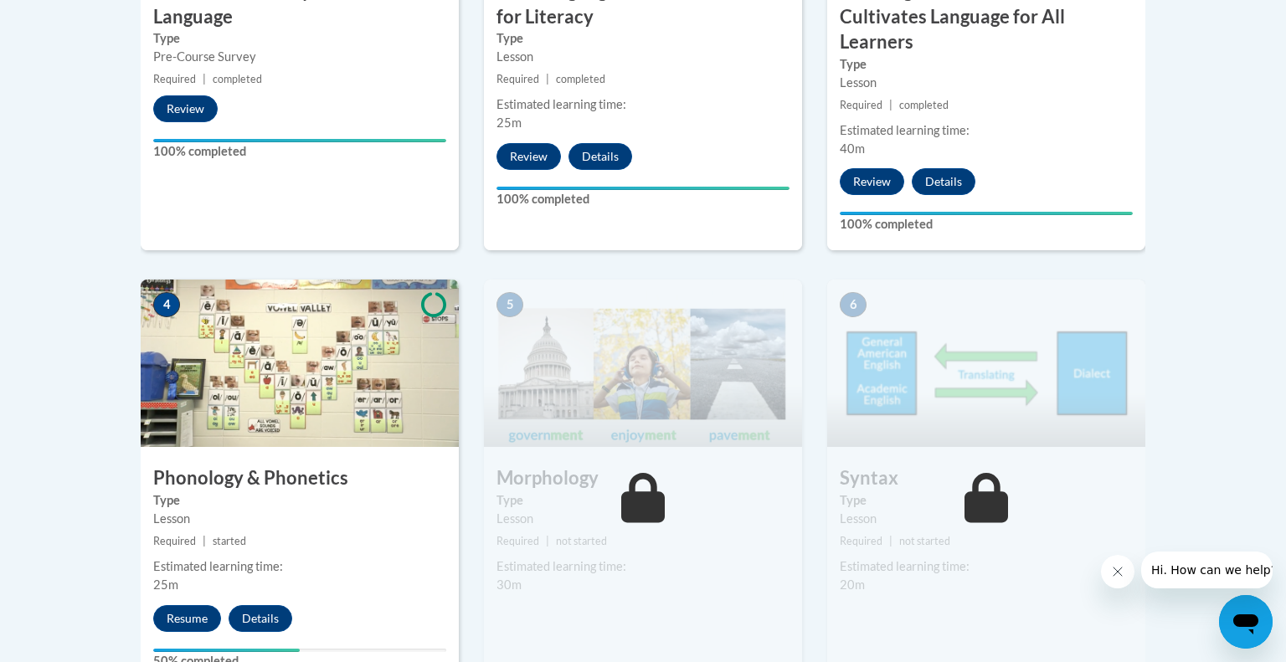
scroll to position [772, 0]
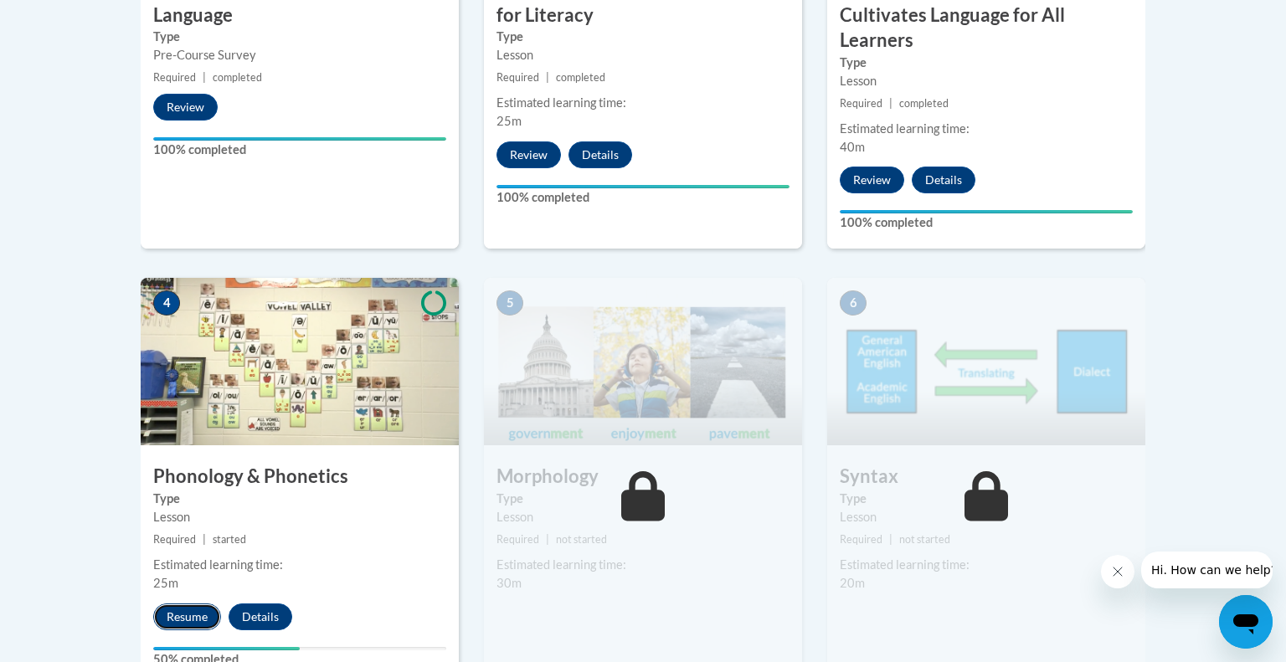
click at [181, 624] on button "Resume" at bounding box center [187, 616] width 68 height 27
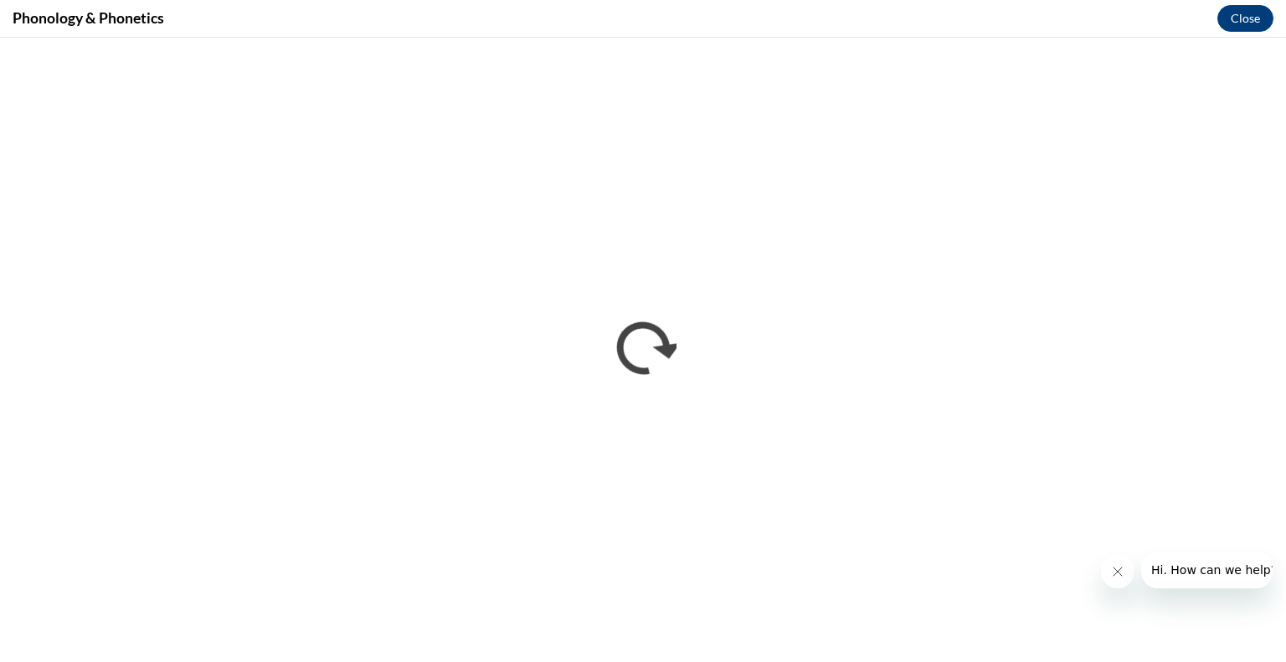
scroll to position [0, 0]
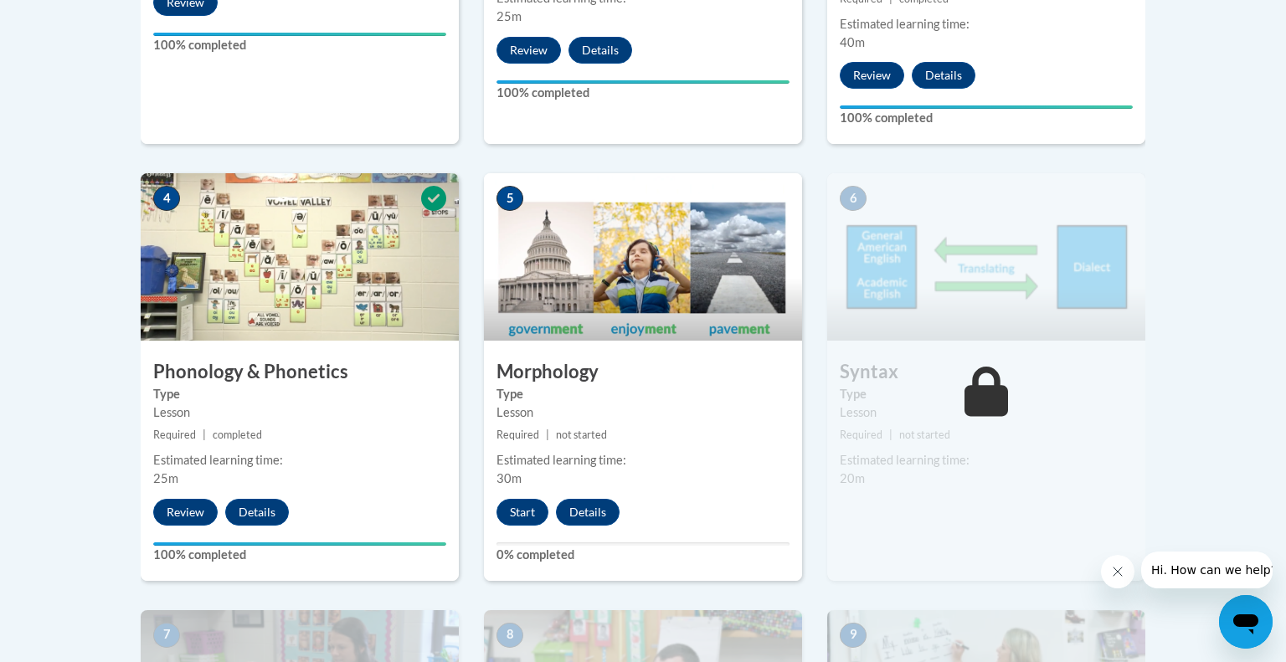
scroll to position [881, 0]
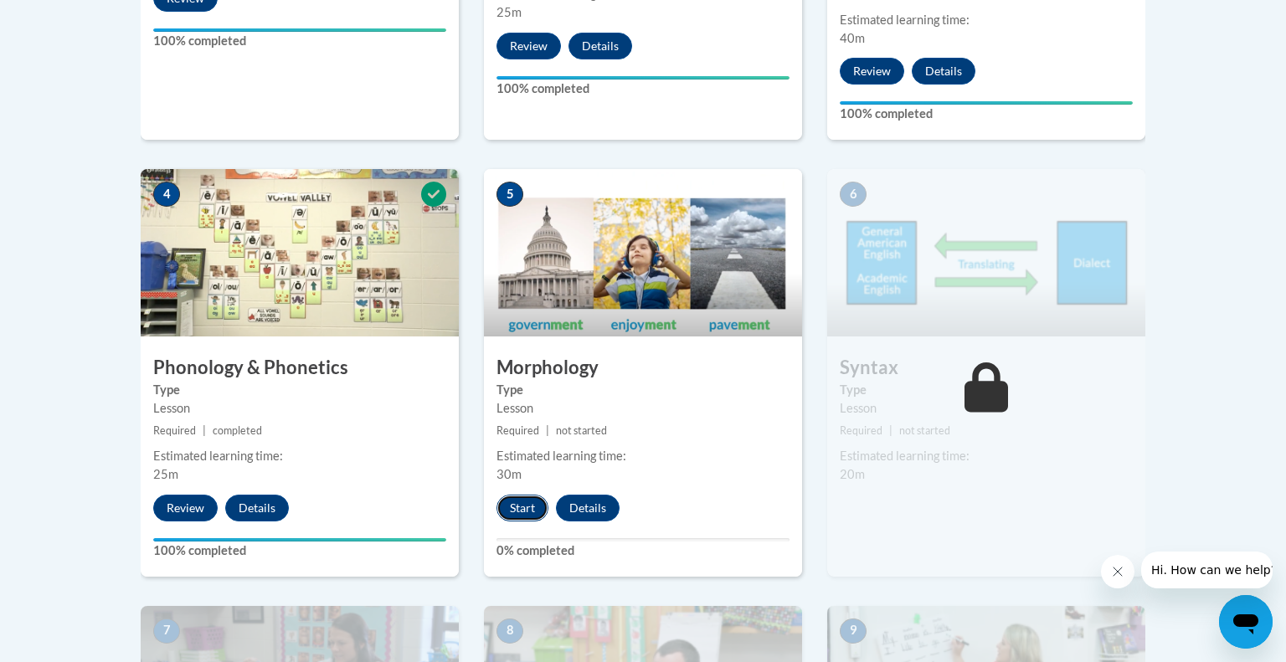
click at [536, 506] on button "Start" at bounding box center [522, 508] width 52 height 27
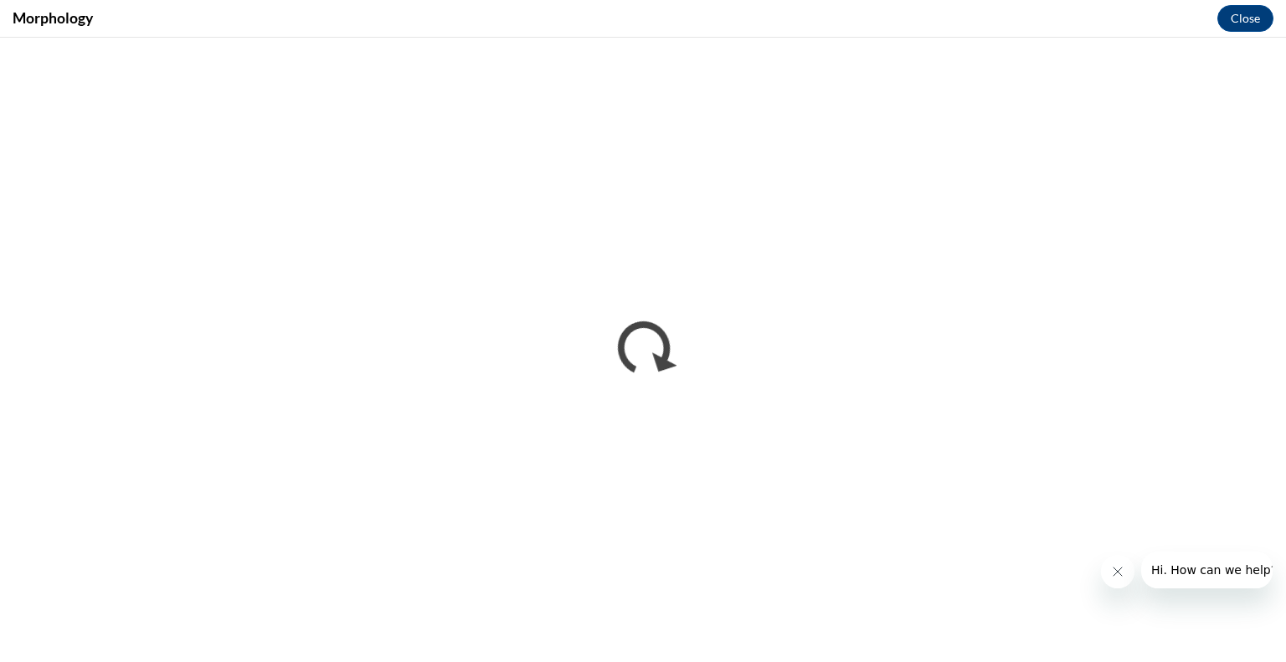
scroll to position [0, 0]
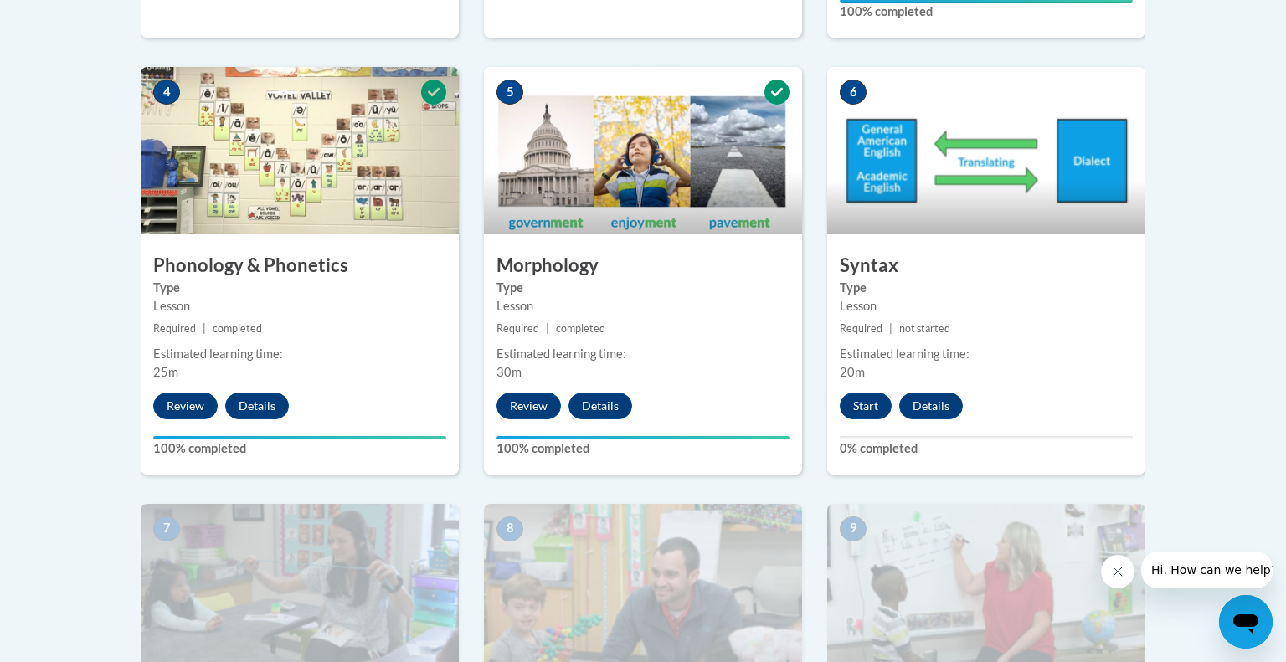
scroll to position [985, 0]
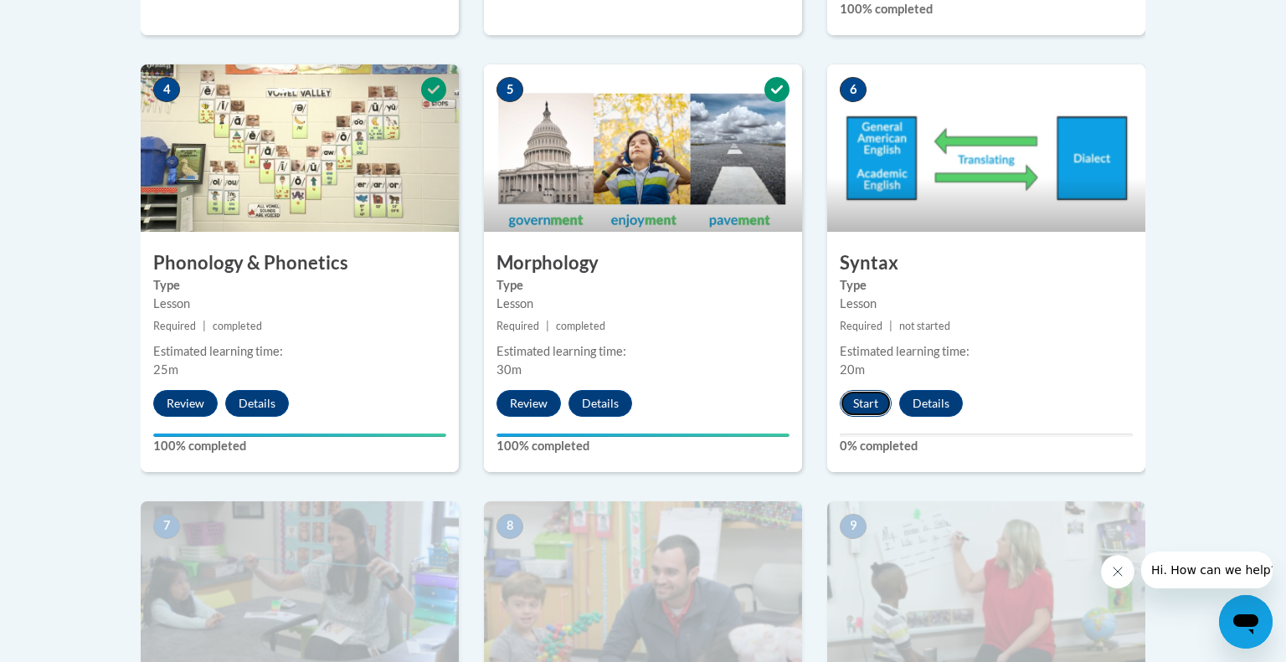
click at [859, 403] on button "Start" at bounding box center [866, 403] width 52 height 27
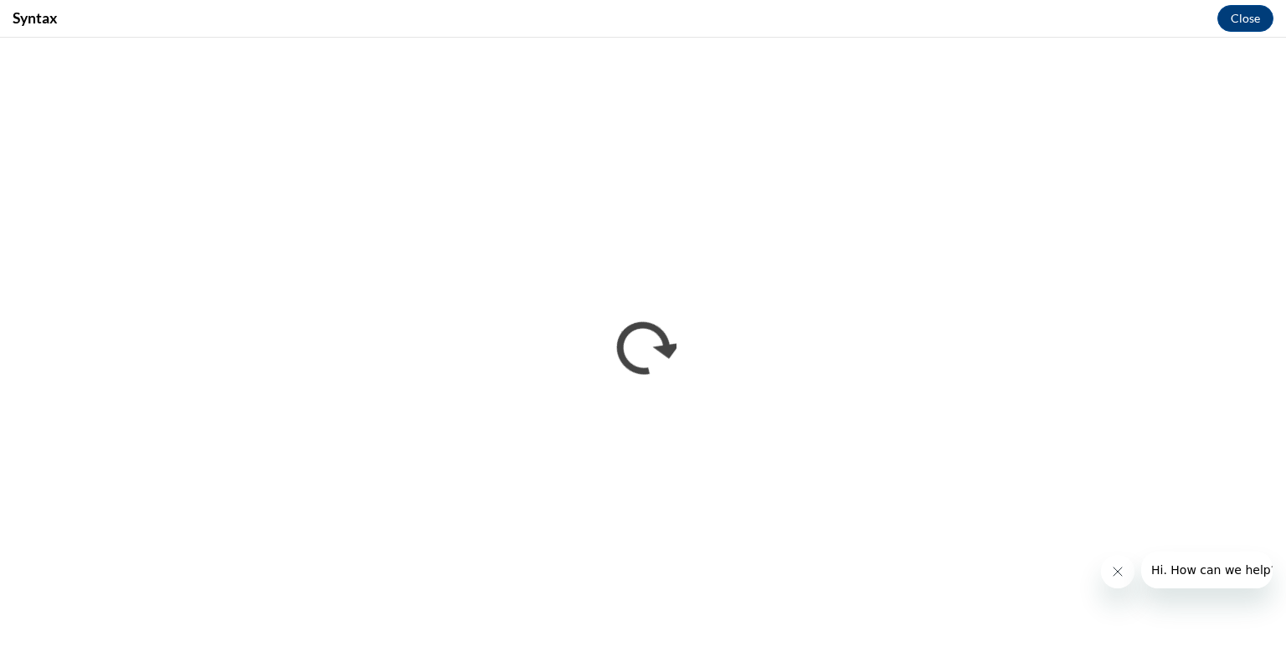
scroll to position [0, 0]
